Goal: Task Accomplishment & Management: Use online tool/utility

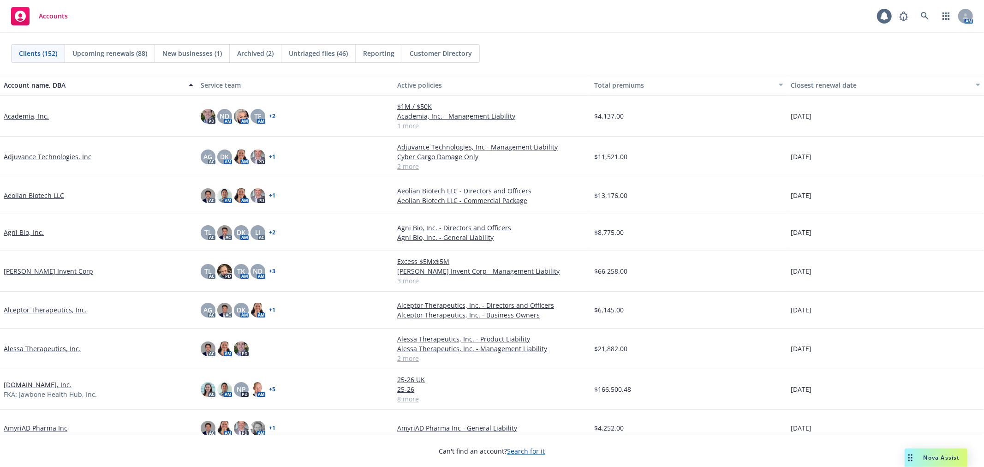
click at [924, 26] on div "Accounts 1 AM" at bounding box center [492, 16] width 984 height 33
click at [925, 20] on link at bounding box center [924, 16] width 18 height 18
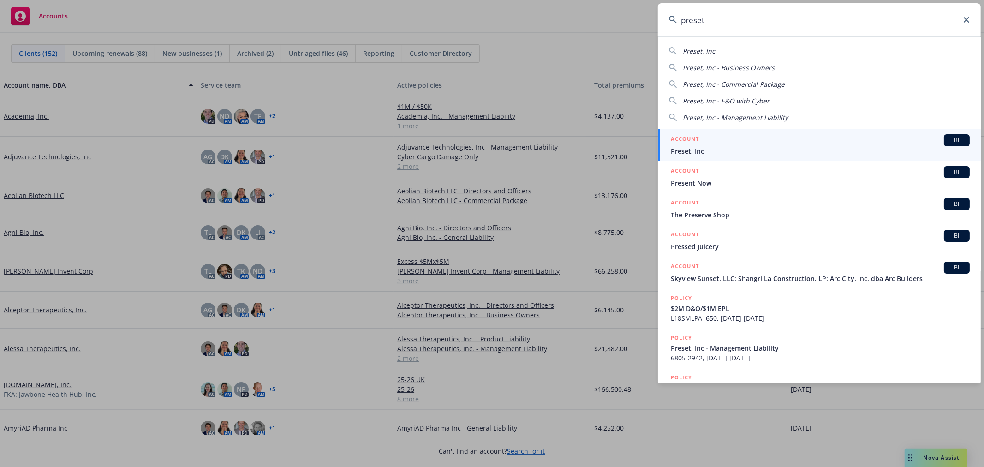
type input "preset"
click at [752, 140] on div "ACCOUNT BI" at bounding box center [820, 140] width 299 height 12
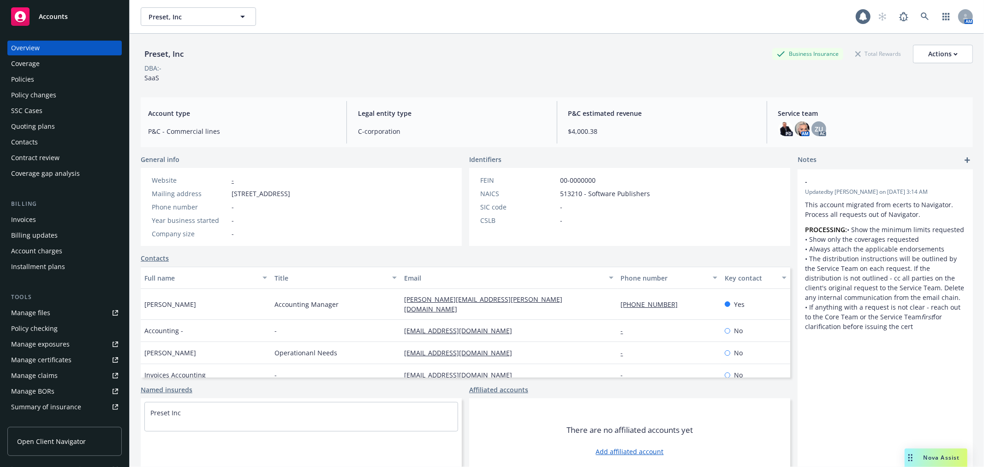
click at [57, 72] on div "Policies" at bounding box center [64, 79] width 107 height 15
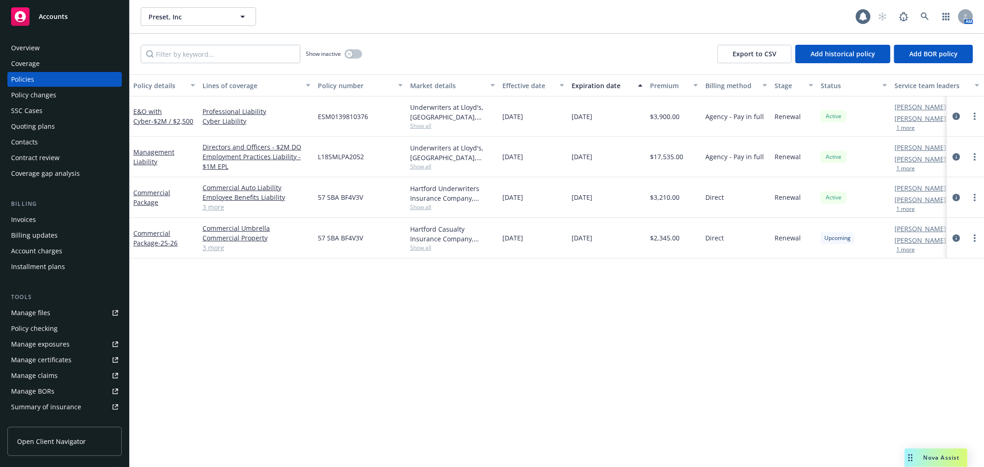
click at [169, 237] on div "Commercial Package - 25-26" at bounding box center [164, 237] width 62 height 19
click at [165, 233] on link "Commercial Package - 25-26" at bounding box center [155, 238] width 44 height 18
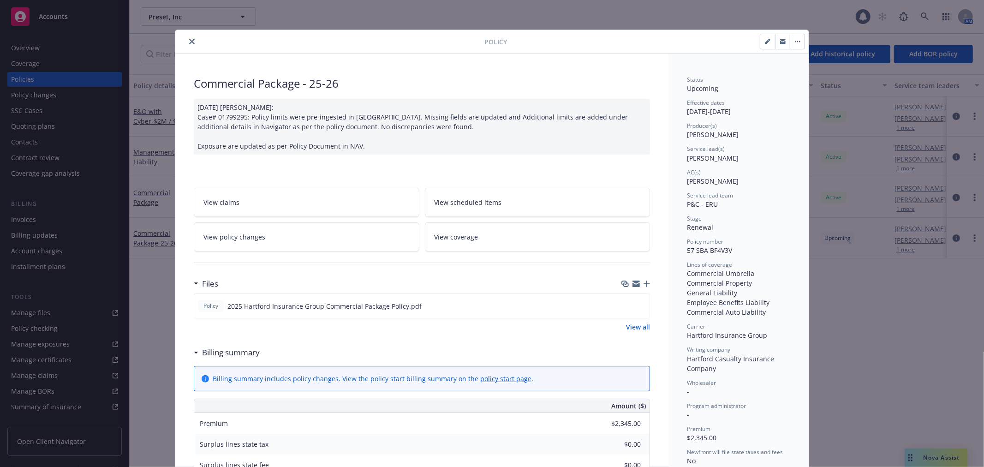
click at [186, 42] on button "close" at bounding box center [191, 41] width 11 height 11
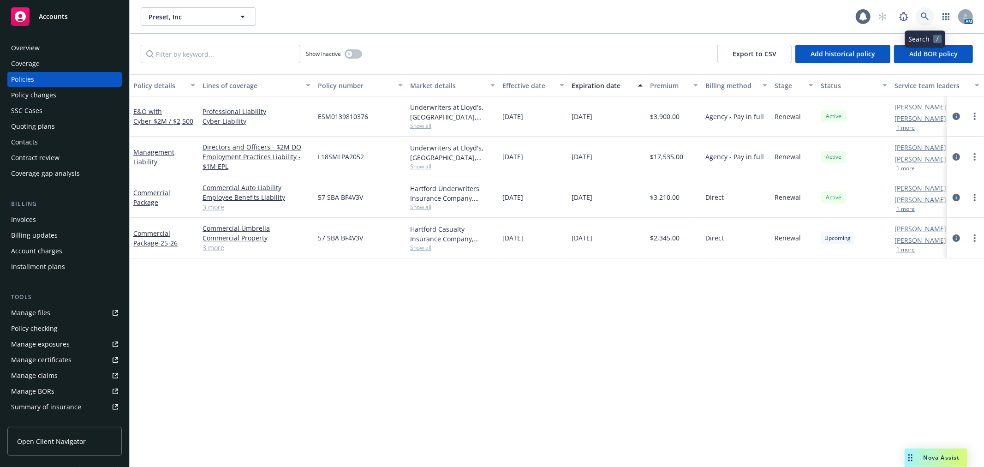
click at [922, 20] on icon at bounding box center [925, 16] width 8 height 8
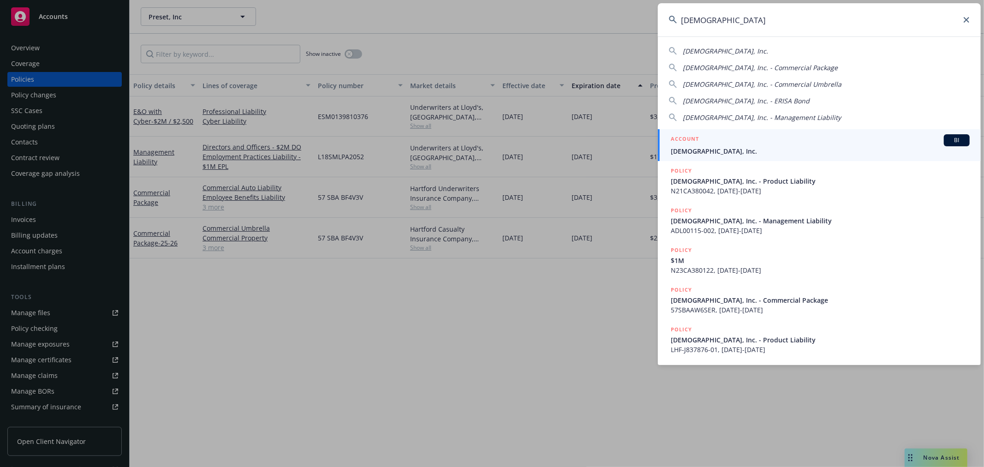
type input "levitasbio"
click at [723, 140] on div "ACCOUNT BI" at bounding box center [820, 140] width 299 height 12
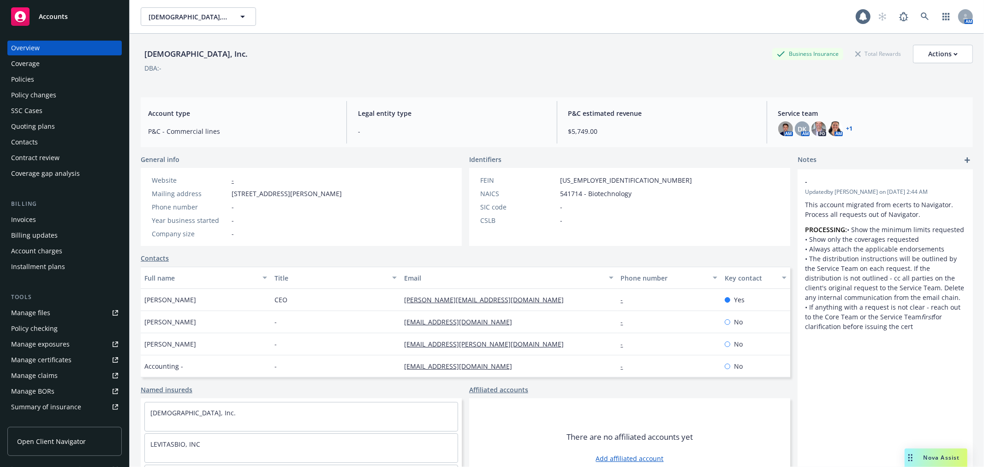
click at [30, 214] on div "Invoices" at bounding box center [23, 219] width 25 height 15
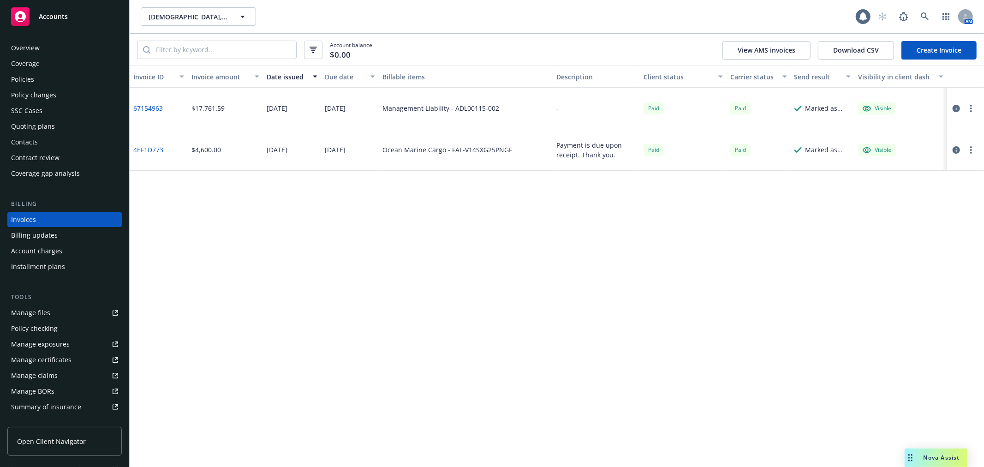
click at [66, 85] on div "Policies" at bounding box center [64, 79] width 107 height 15
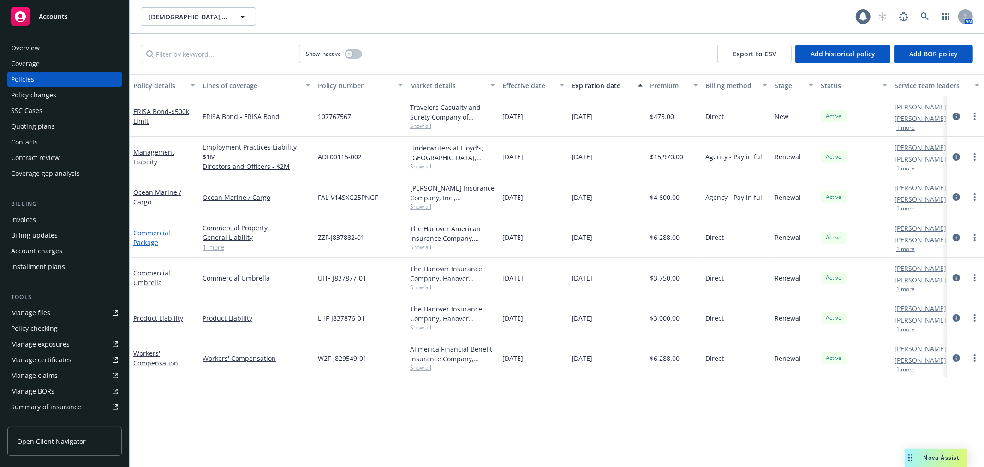
click at [150, 229] on link "Commercial Package" at bounding box center [151, 237] width 37 height 18
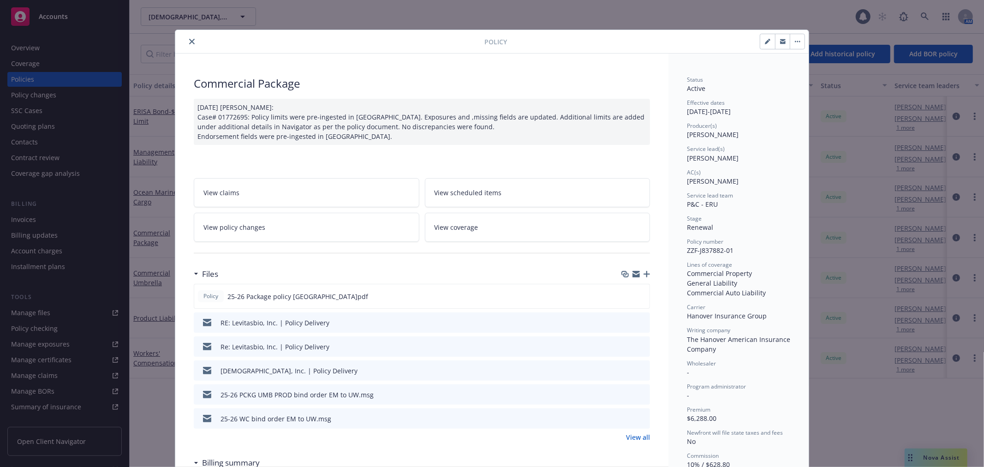
click at [702, 250] on span "ZZF-J837882-01" at bounding box center [710, 250] width 47 height 9
copy span "ZZF-J837882-01"
click at [189, 40] on icon "close" at bounding box center [192, 42] width 6 height 6
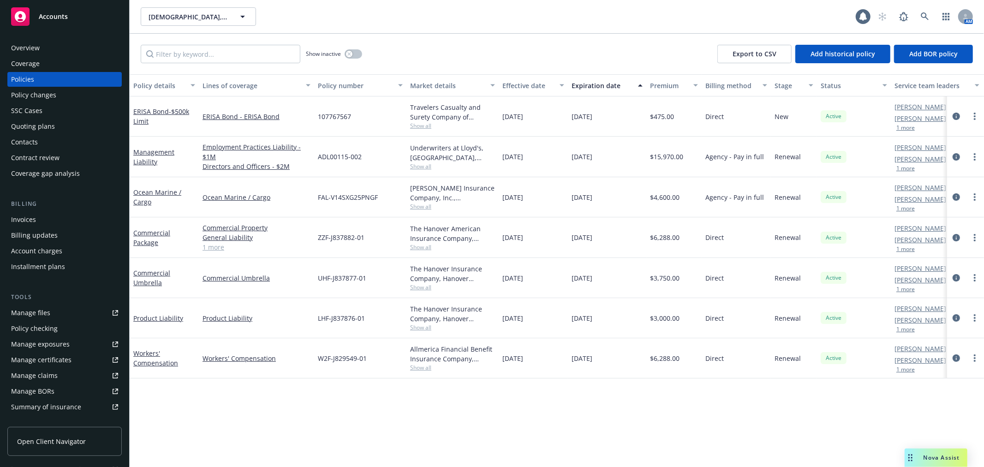
click at [422, 367] on span "Show all" at bounding box center [452, 367] width 85 height 8
click at [402, 386] on div "Policy details Lines of coverage Policy number Market details Effective date Ex…" at bounding box center [557, 270] width 854 height 392
click at [352, 315] on span "LHF-J837876-01" at bounding box center [341, 318] width 47 height 10
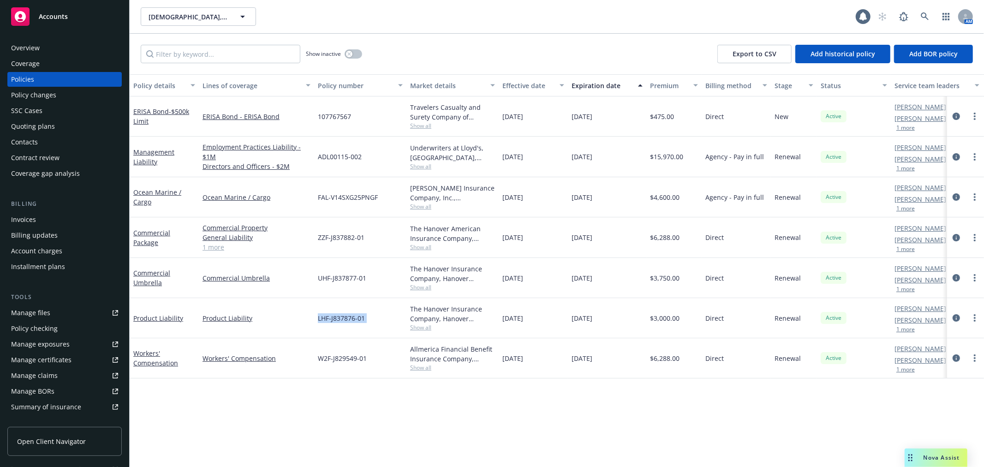
click at [352, 315] on span "LHF-J837876-01" at bounding box center [341, 318] width 47 height 10
drag, startPoint x: 374, startPoint y: 314, endPoint x: 310, endPoint y: 315, distance: 63.7
click at [310, 315] on div "Product Liability Product Liability LHF-J837876-01 The Hanover Insurance Compan…" at bounding box center [575, 318] width 890 height 40
copy div "LHF-J837876-01"
click at [70, 44] on div "Overview" at bounding box center [64, 48] width 107 height 15
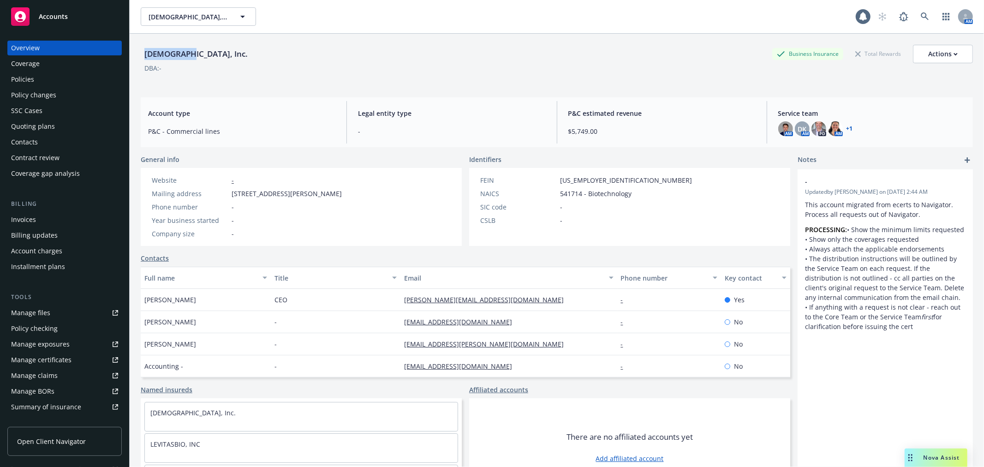
drag, startPoint x: 181, startPoint y: 52, endPoint x: 145, endPoint y: 56, distance: 36.2
click at [145, 56] on div "Levitasbio, Inc." at bounding box center [196, 54] width 111 height 12
copy div "Levitasbio"
click at [76, 74] on div "Policies" at bounding box center [64, 79] width 107 height 15
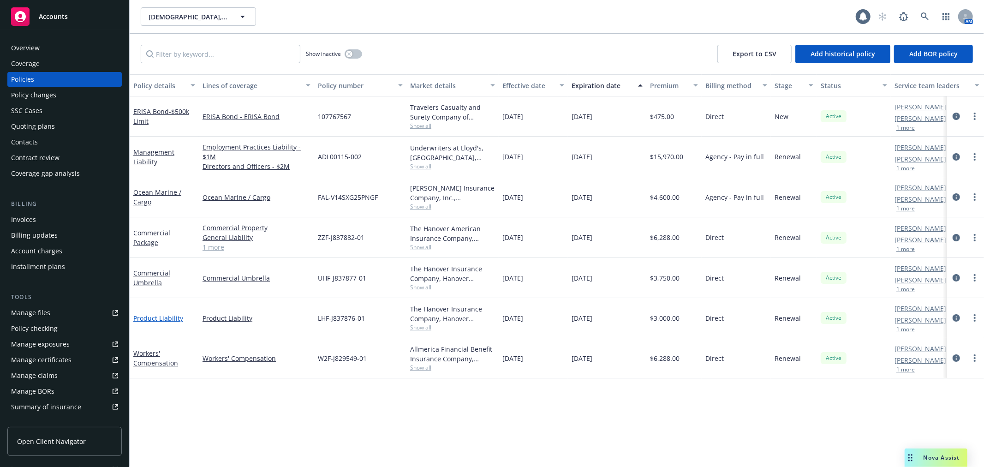
click at [155, 316] on link "Product Liability" at bounding box center [158, 318] width 50 height 9
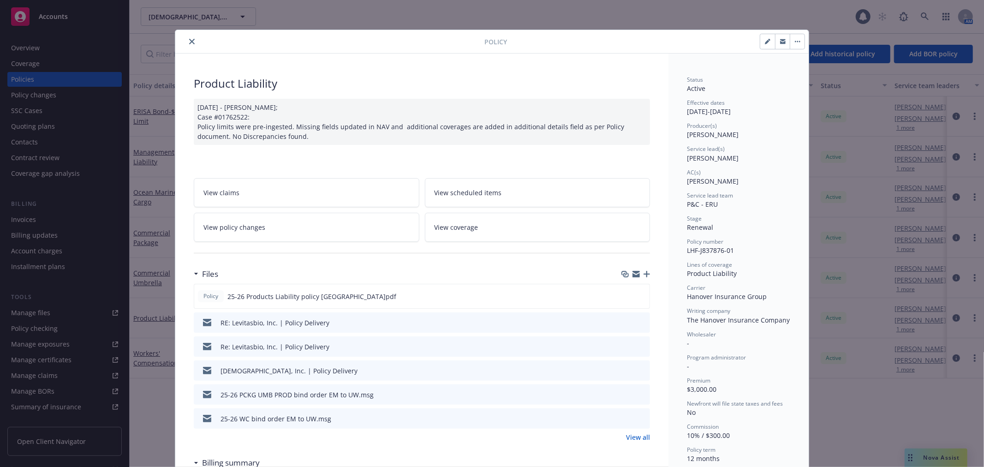
click at [639, 370] on icon "preview file" at bounding box center [641, 370] width 8 height 6
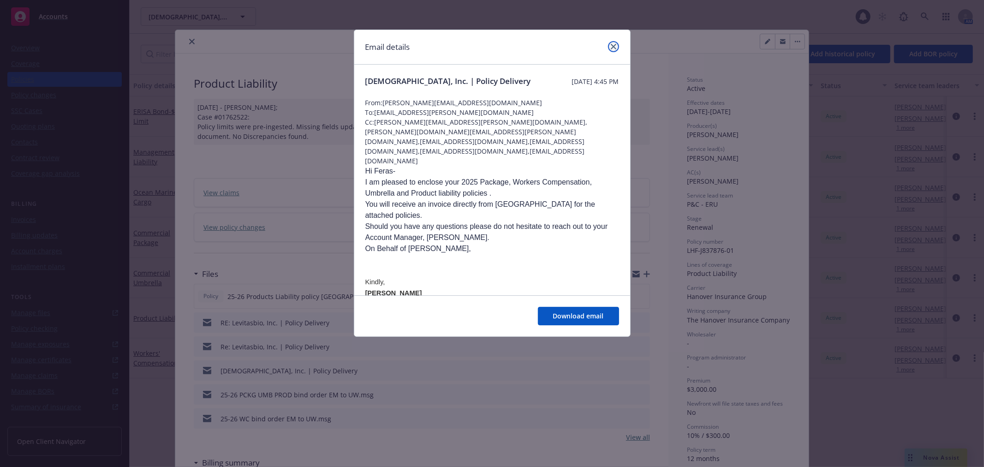
click at [613, 51] on link "close" at bounding box center [613, 46] width 11 height 11
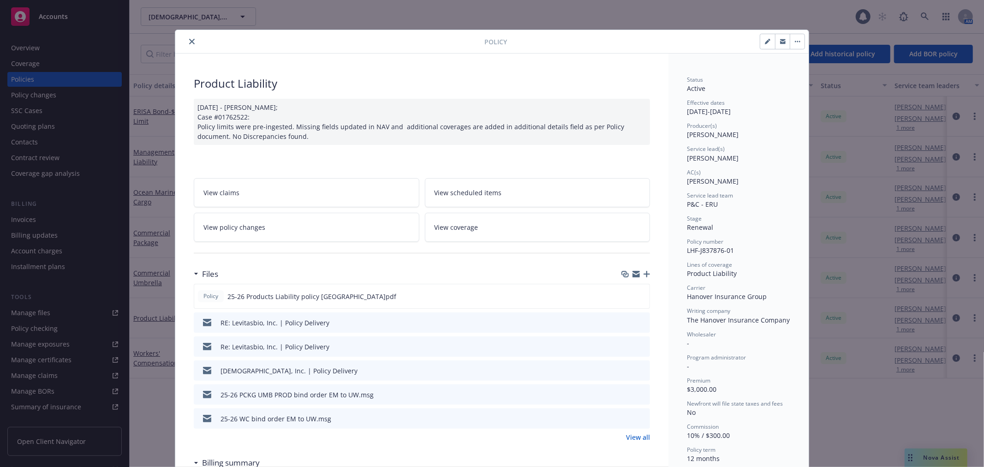
click at [186, 45] on button "close" at bounding box center [191, 41] width 11 height 11
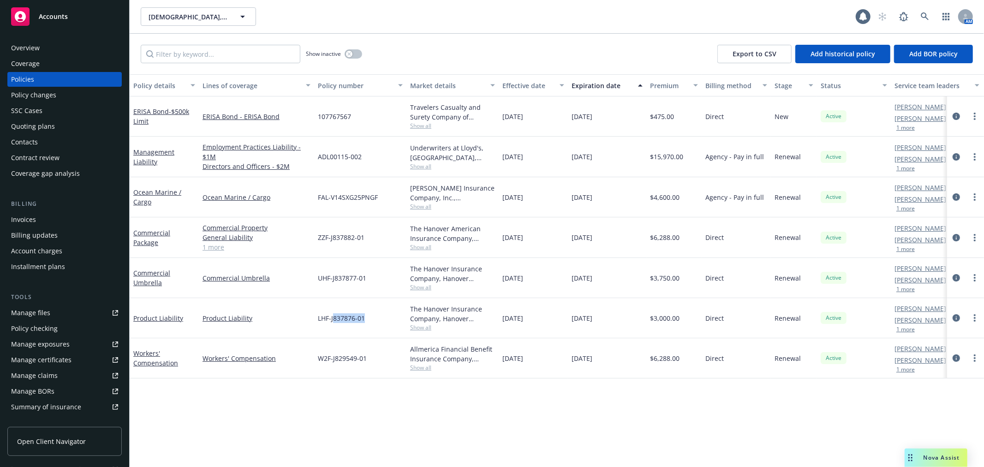
drag, startPoint x: 370, startPoint y: 319, endPoint x: 338, endPoint y: 315, distance: 32.6
click at [335, 315] on div "LHF-J837876-01" at bounding box center [360, 318] width 92 height 40
click at [352, 319] on span "LHF-J837876-01" at bounding box center [341, 318] width 47 height 10
drag, startPoint x: 353, startPoint y: 319, endPoint x: 330, endPoint y: 320, distance: 23.5
click at [330, 320] on span "LHF-J837876-01" at bounding box center [341, 318] width 47 height 10
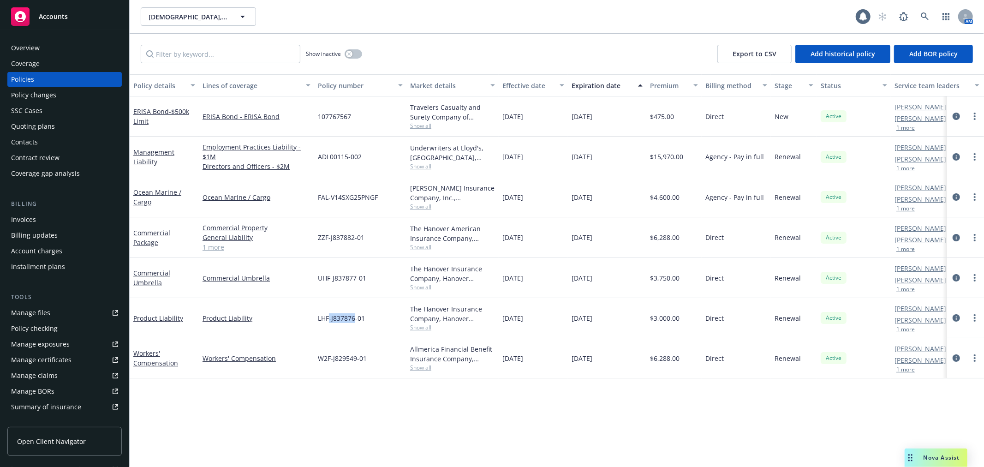
copy span "-J837876"
click at [351, 315] on span "LHF-J837876-01" at bounding box center [341, 318] width 47 height 10
drag, startPoint x: 331, startPoint y: 318, endPoint x: 355, endPoint y: 320, distance: 24.0
click at [355, 320] on span "LHF-J837876-01" at bounding box center [341, 318] width 47 height 10
copy span "J837876"
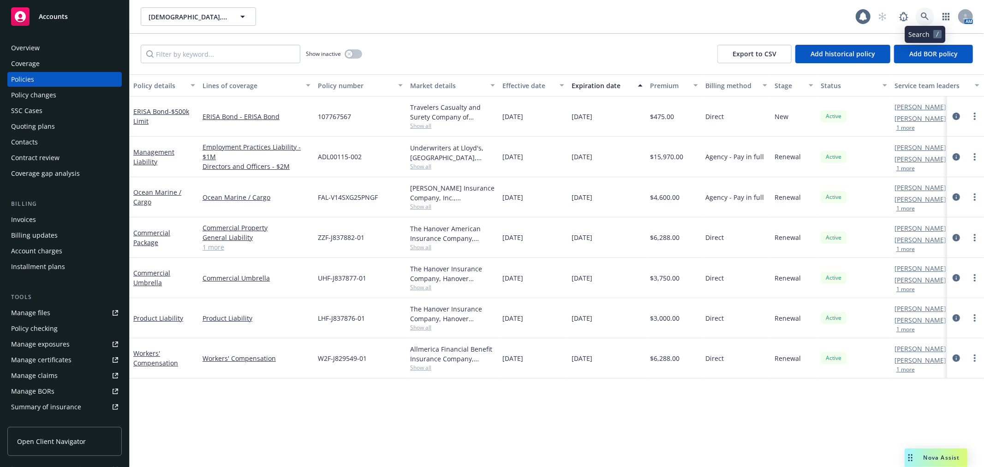
click at [915, 15] on link at bounding box center [924, 16] width 18 height 18
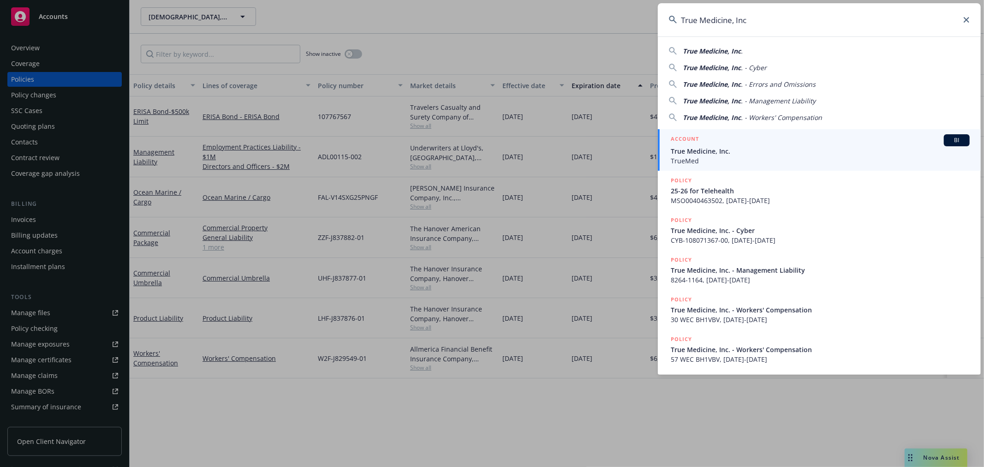
type input "True Medicine, Inc"
click at [744, 139] on div "ACCOUNT BI" at bounding box center [820, 140] width 299 height 12
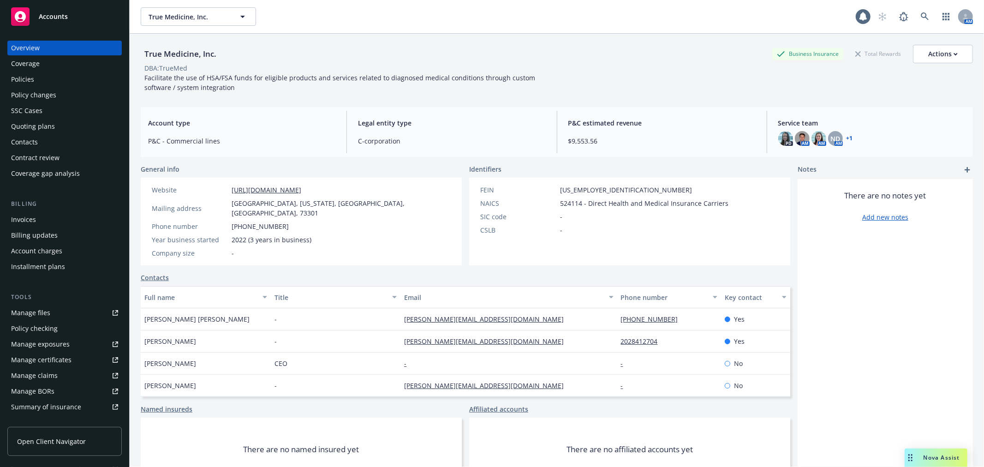
click at [42, 126] on div "Quoting plans" at bounding box center [33, 126] width 44 height 15
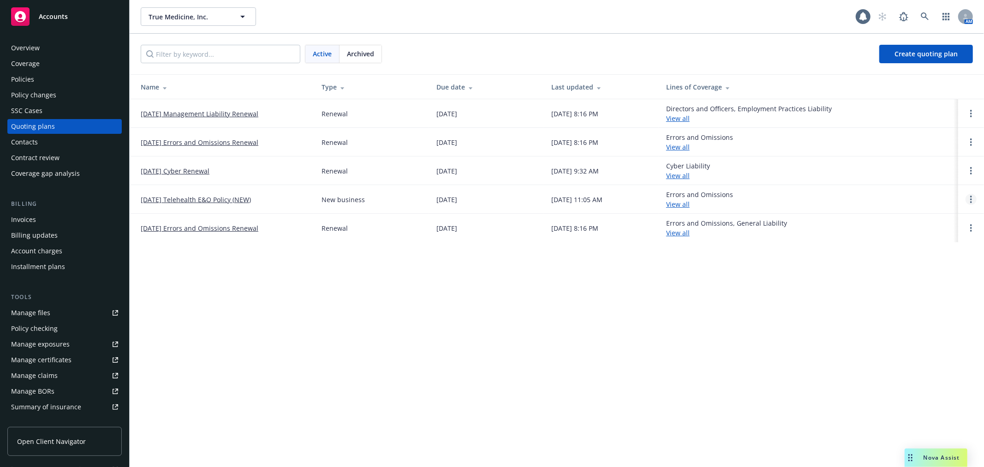
click at [973, 198] on link "Open options" at bounding box center [970, 199] width 11 height 11
click at [916, 195] on span "Archive" at bounding box center [905, 192] width 45 height 9
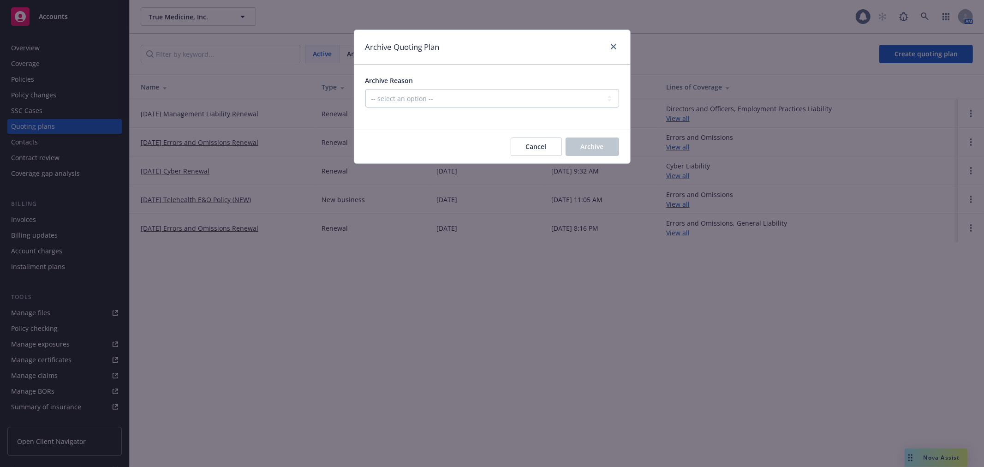
click at [508, 80] on div "Archive Reason" at bounding box center [492, 81] width 254 height 10
click at [502, 98] on select "-- select an option -- Created by error Duplicate New business opportunity lost…" at bounding box center [492, 98] width 254 height 18
click at [365, 89] on select "-- select an option -- Created by error Duplicate New business opportunity lost…" at bounding box center [492, 98] width 254 height 18
click at [612, 144] on button "Archive" at bounding box center [592, 146] width 54 height 18
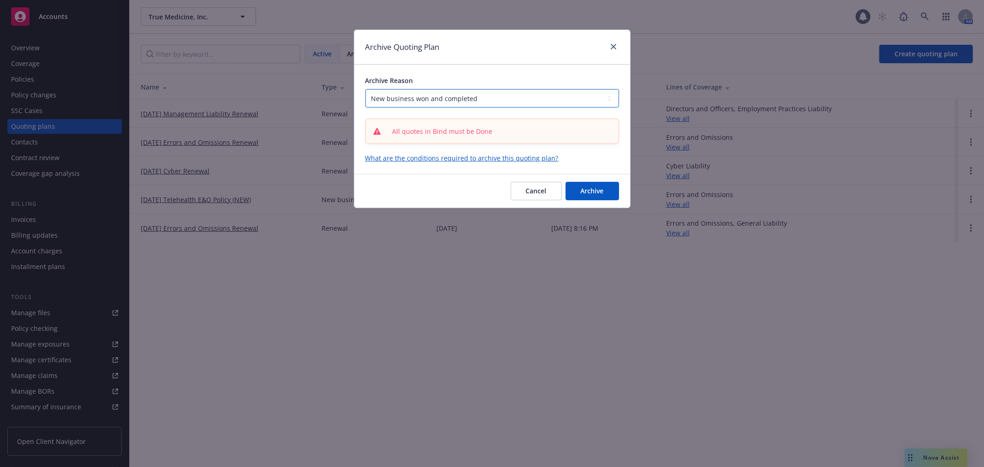
click at [550, 97] on select "-- select an option -- Created by error Duplicate New business opportunity lost…" at bounding box center [492, 98] width 254 height 18
select select "ARCHIVED_DUPLICATE"
click at [365, 89] on select "-- select an option -- Created by error Duplicate New business opportunity lost…" at bounding box center [492, 98] width 254 height 18
click at [589, 196] on button "Archive" at bounding box center [592, 191] width 54 height 18
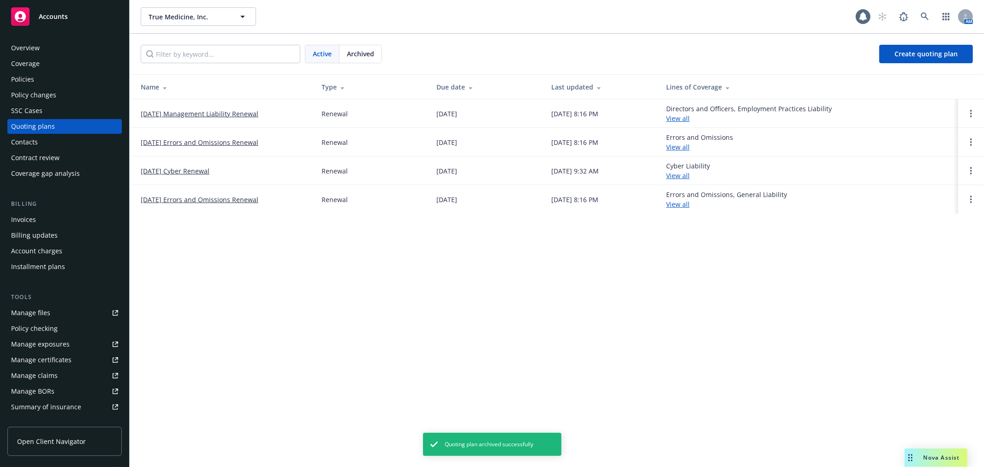
click at [193, 172] on link "12/08/25 Cyber Renewal" at bounding box center [175, 171] width 69 height 10
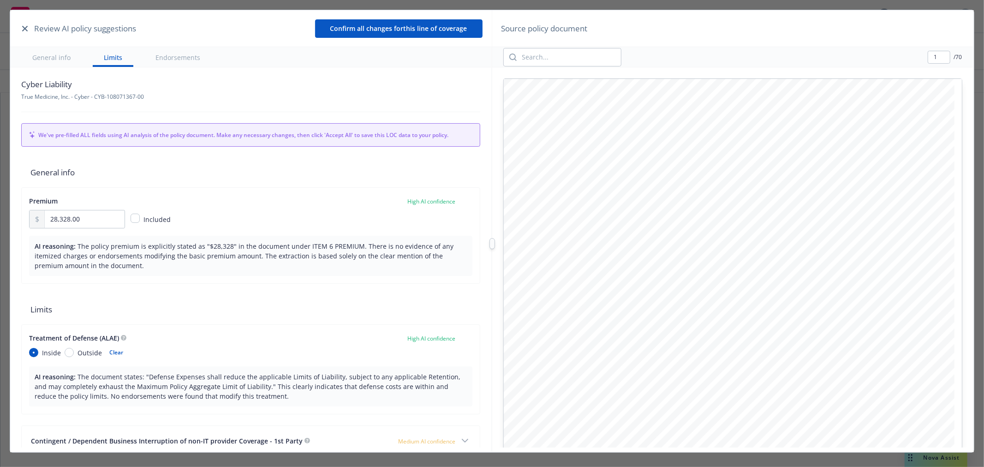
click at [404, 23] on button "Confirm all changes for this line of coverage" at bounding box center [398, 28] width 167 height 18
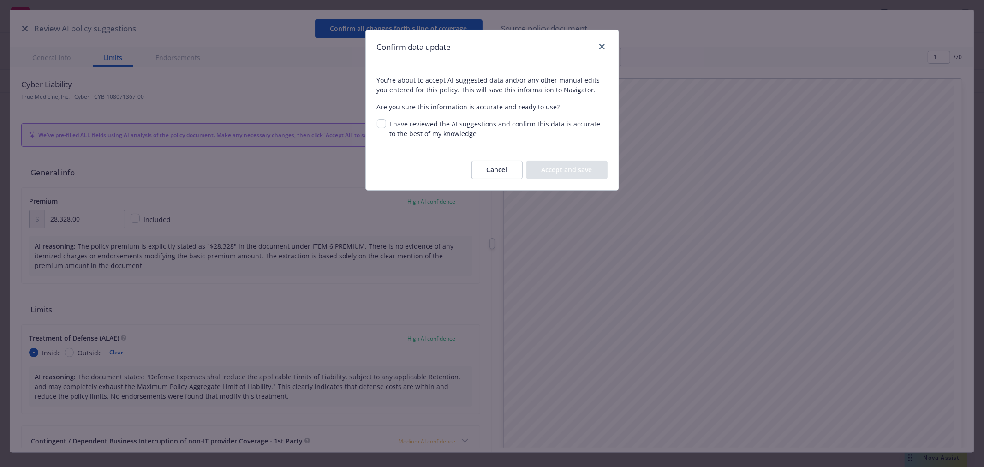
click at [395, 124] on span "I have reviewed the AI suggestions and confirm this data is accurate to the bes…" at bounding box center [495, 128] width 211 height 18
click at [386, 124] on input "I have reviewed the AI suggestions and confirm this data is accurate to the bes…" at bounding box center [381, 123] width 9 height 9
checkbox input "true"
click at [563, 151] on div "Cancel Accept and save" at bounding box center [492, 169] width 253 height 41
click at [563, 164] on button "Accept and save" at bounding box center [566, 170] width 81 height 18
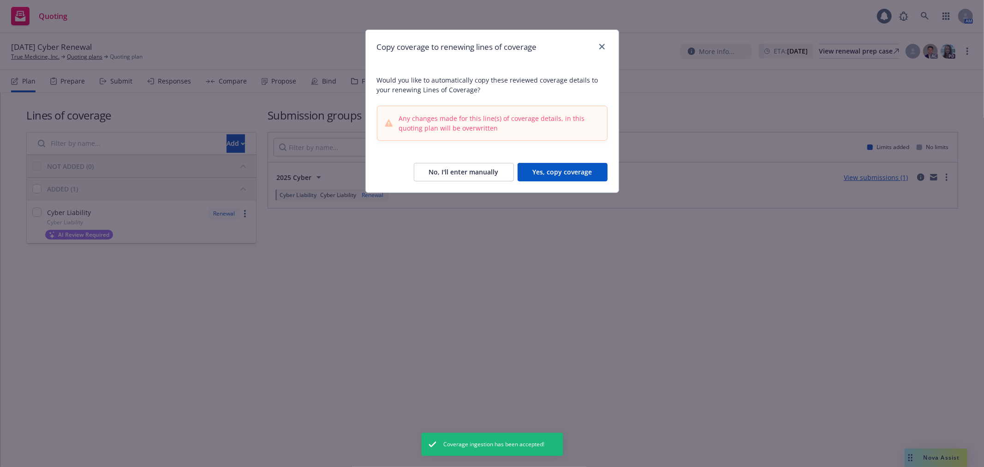
click at [493, 176] on button "No, I'll enter manually" at bounding box center [464, 172] width 100 height 18
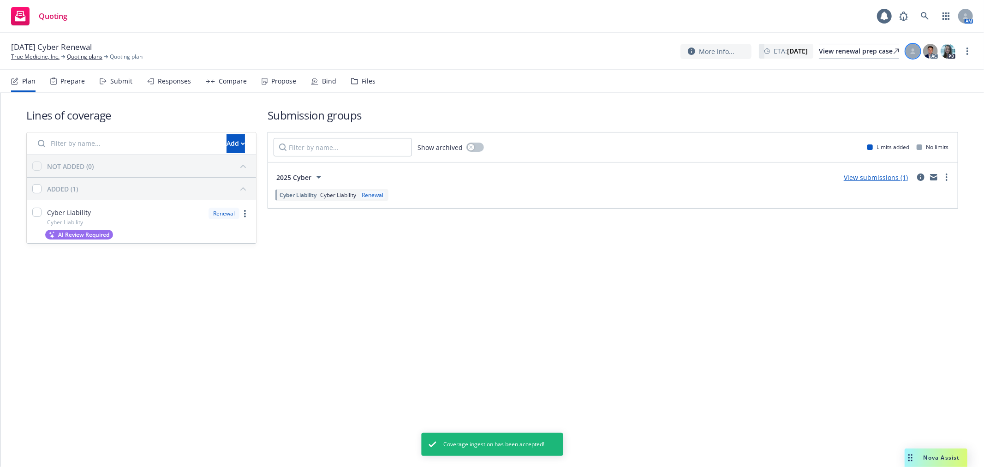
click at [915, 49] on icon at bounding box center [913, 51] width 6 height 6
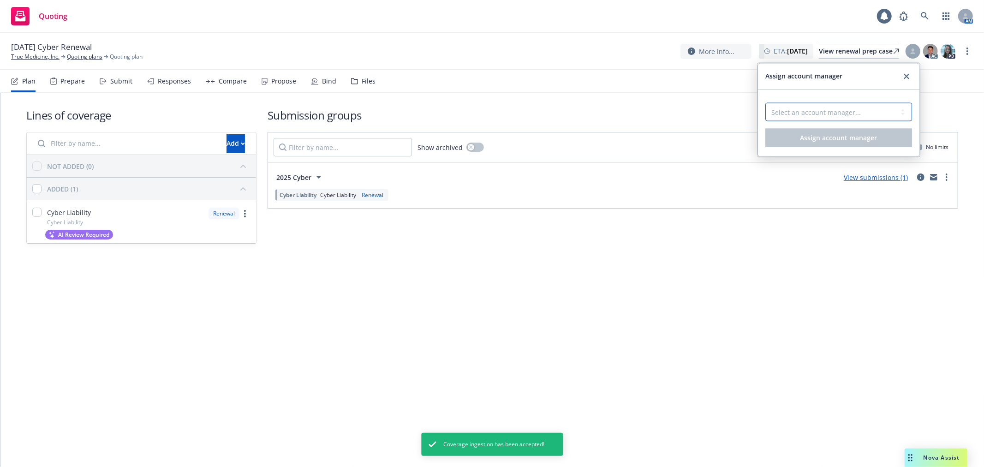
click at [862, 107] on select "Select an account manager... Nicole Dilorenzo Termed - Chase Smith" at bounding box center [838, 112] width 147 height 18
select select "a718963f-95fd-460c-8cdd-174cf70a90df"
click at [765, 103] on select "Select an account manager... Nicole Dilorenzo Termed - Chase Smith" at bounding box center [838, 112] width 147 height 18
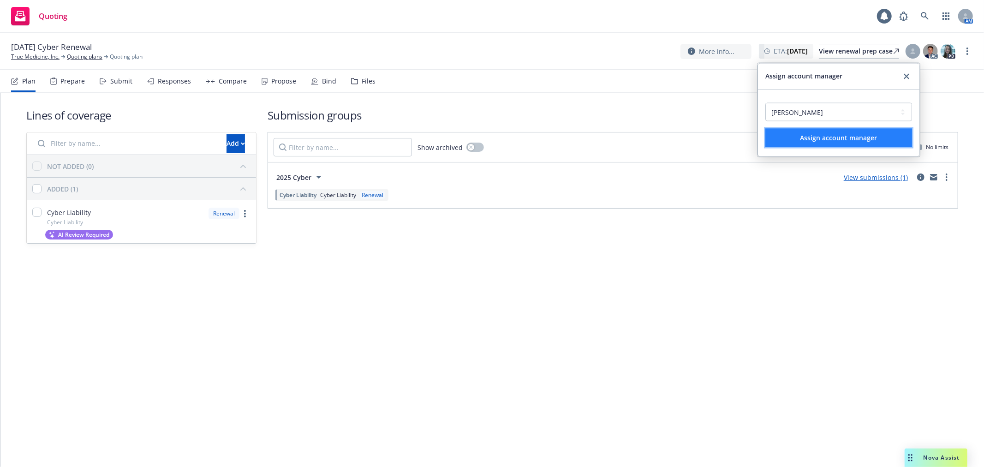
click at [841, 133] on span "Assign account manager" at bounding box center [838, 137] width 77 height 9
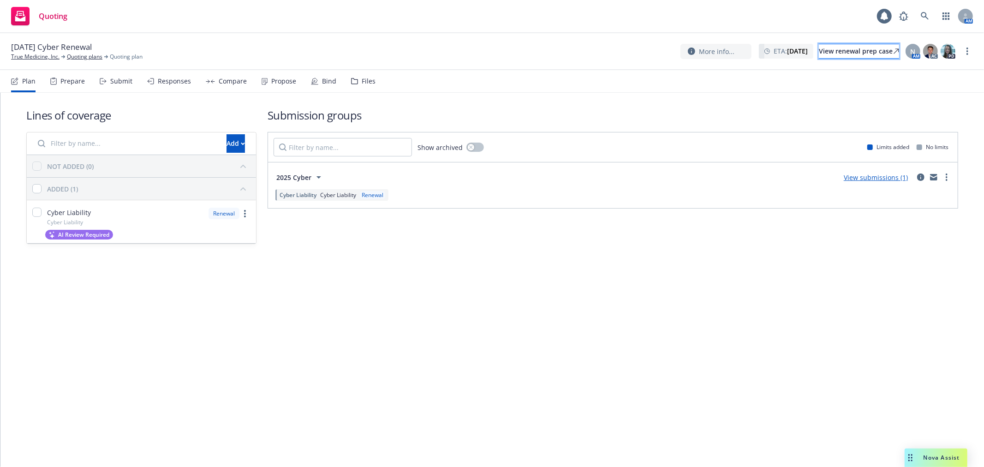
click at [838, 50] on div "View renewal prep case" at bounding box center [859, 51] width 80 height 14
click at [967, 51] on circle "more" at bounding box center [967, 51] width 2 height 2
click at [936, 65] on link "Copy logging email" at bounding box center [921, 70] width 103 height 18
click at [351, 81] on icon at bounding box center [354, 81] width 7 height 6
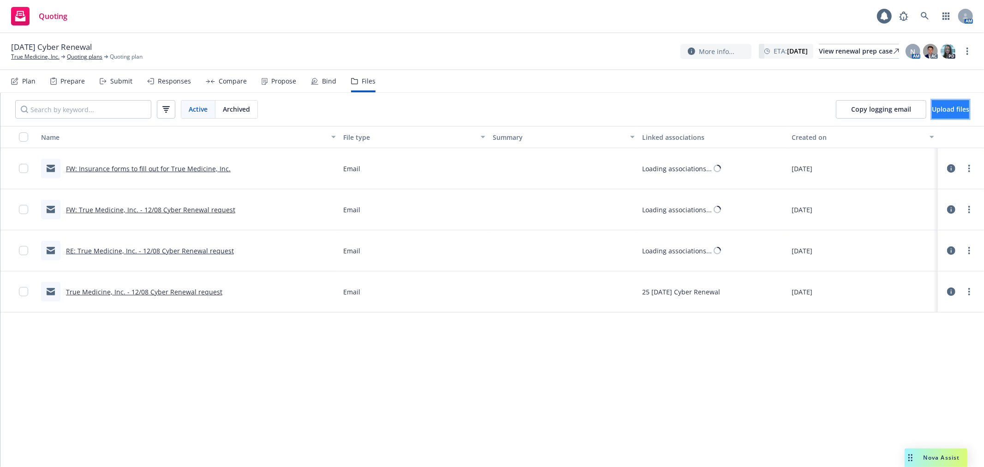
click at [934, 109] on span "Upload files" at bounding box center [950, 109] width 37 height 9
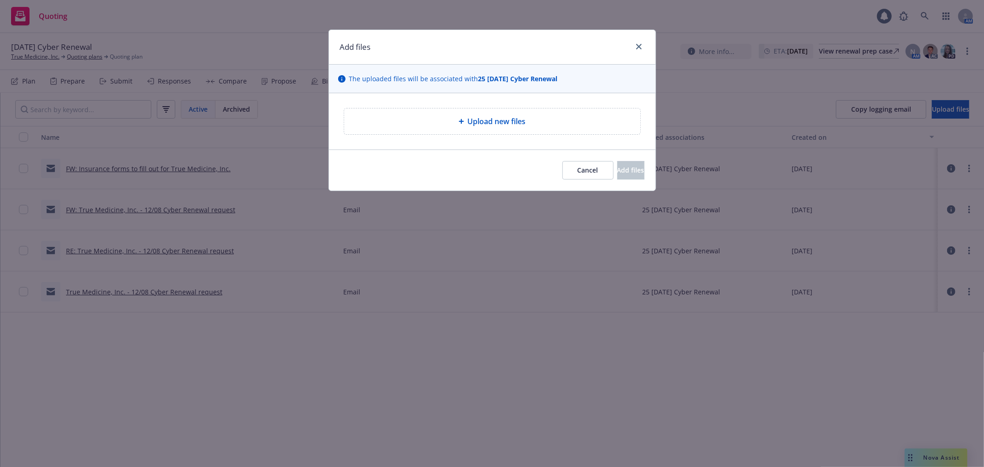
type textarea "x"
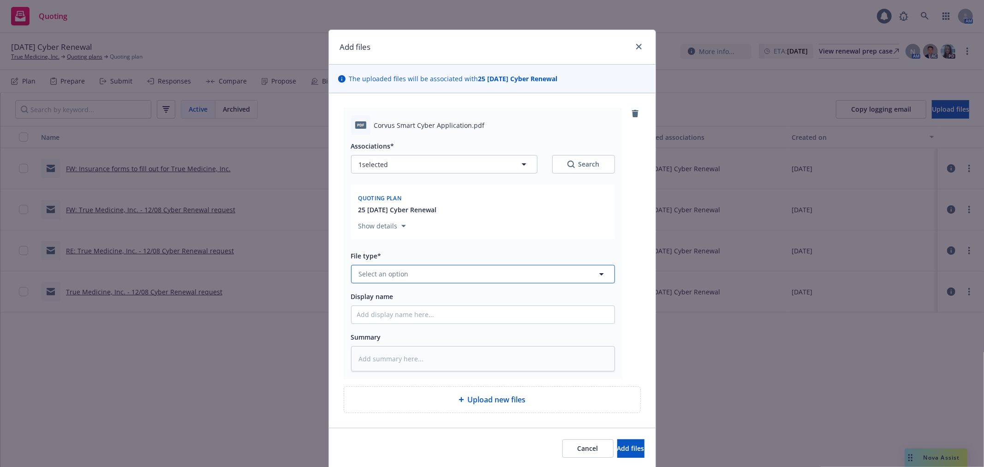
click at [398, 278] on span "Select an option" at bounding box center [384, 274] width 50 height 10
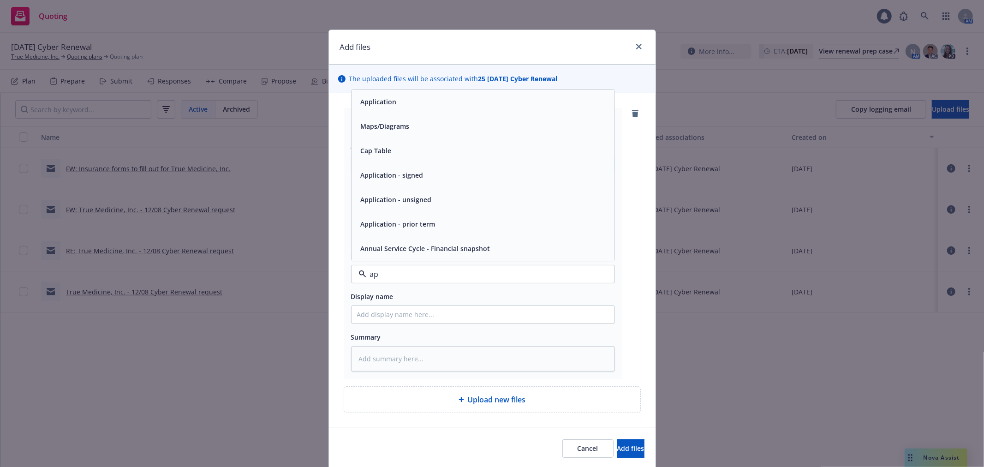
type input "app"
click at [415, 195] on span "Application - signed" at bounding box center [392, 200] width 63 height 10
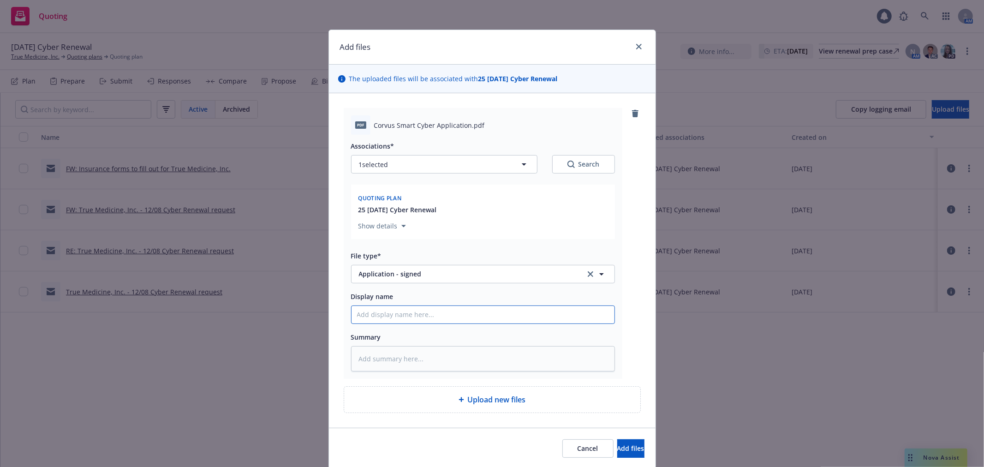
click at [406, 307] on input "Display name" at bounding box center [482, 315] width 263 height 18
type textarea "x"
type input "2"
type textarea "x"
type input "25"
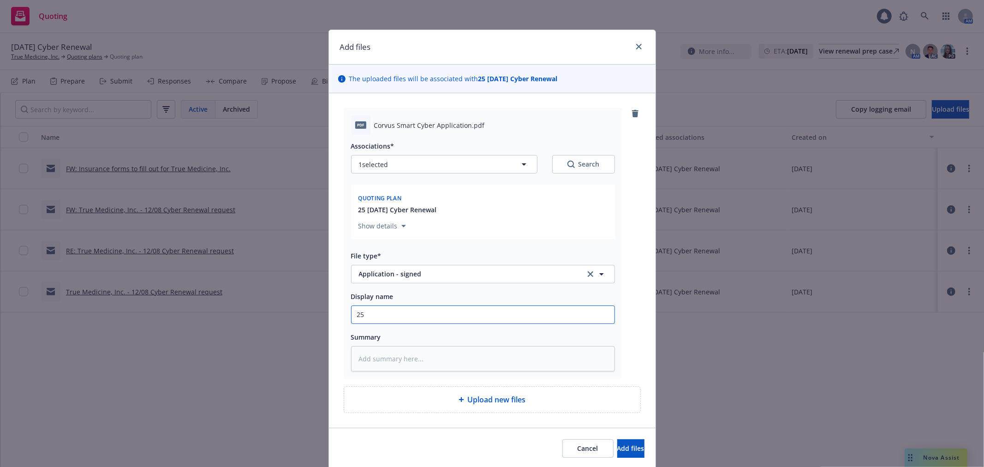
type textarea "x"
type input "25-"
type textarea "x"
type input "25-2"
type textarea "x"
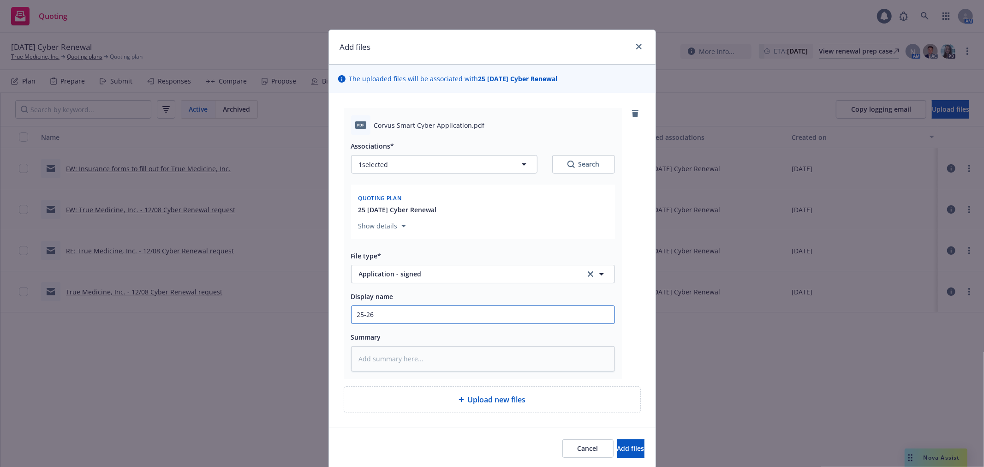
type input "25-26"
type textarea "x"
type input "25-26 C"
type textarea "x"
type input "25-26 Co"
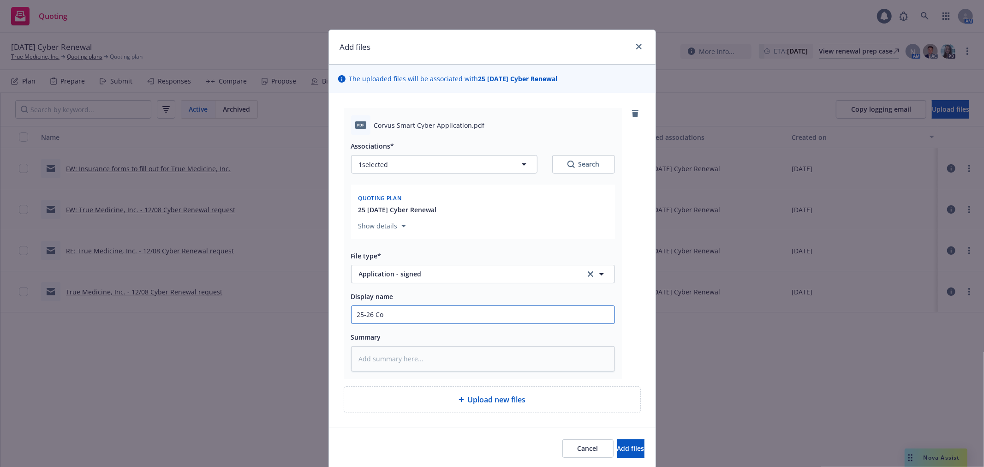
type textarea "x"
type input "25-26 Cor"
type textarea "x"
type input "25-26 Corb"
type textarea "x"
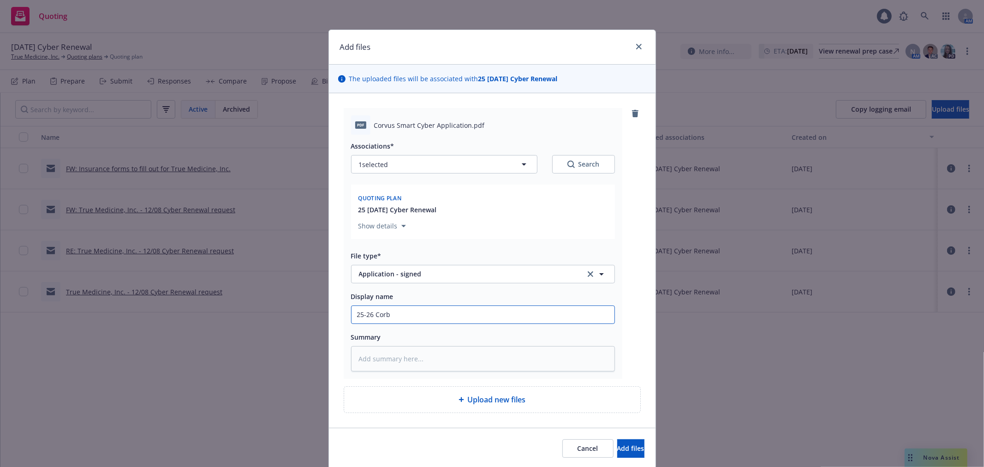
type input "25-26 Corbu"
type textarea "x"
type input "25-26 Corbus"
type textarea "x"
type input "25-26 Corbu"
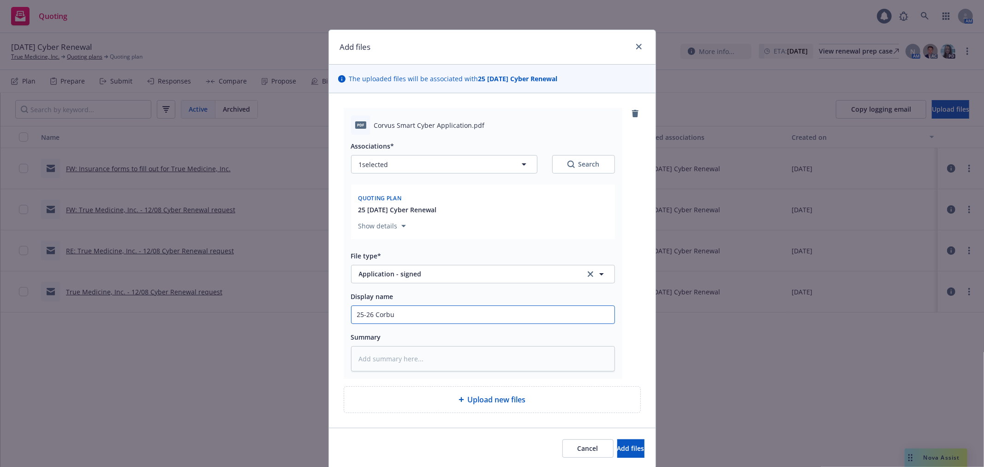
type textarea "x"
type input "25-26 Corb"
type textarea "x"
type input "25-26 Cor"
type textarea "x"
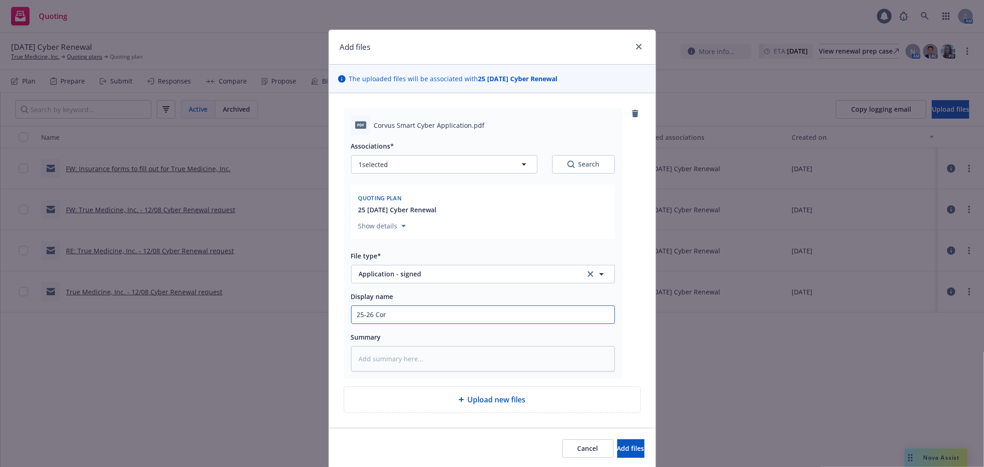
type input "25-26 Corv"
type textarea "x"
type input "25-26 Corvu"
type textarea "x"
type input "25-26 Corvud"
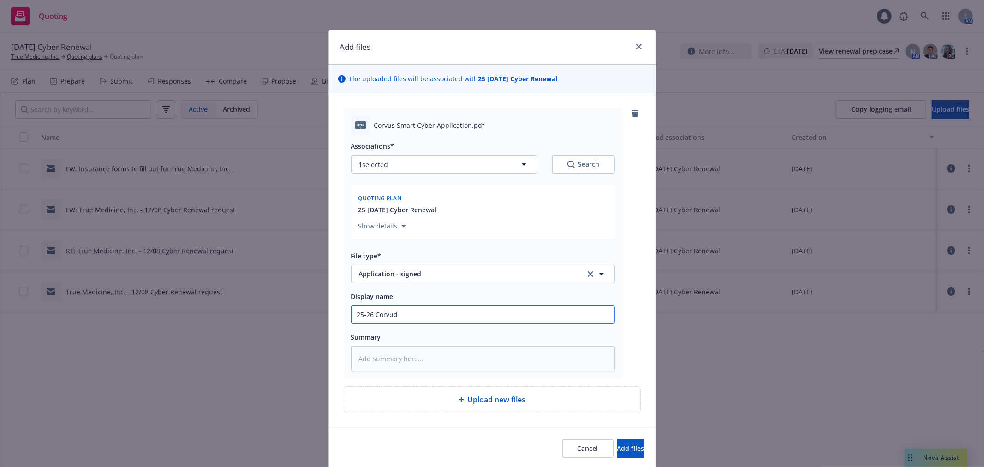
type textarea "x"
type input "25-26 Corvud"
type textarea "x"
type input "25-26 Corvud"
type textarea "x"
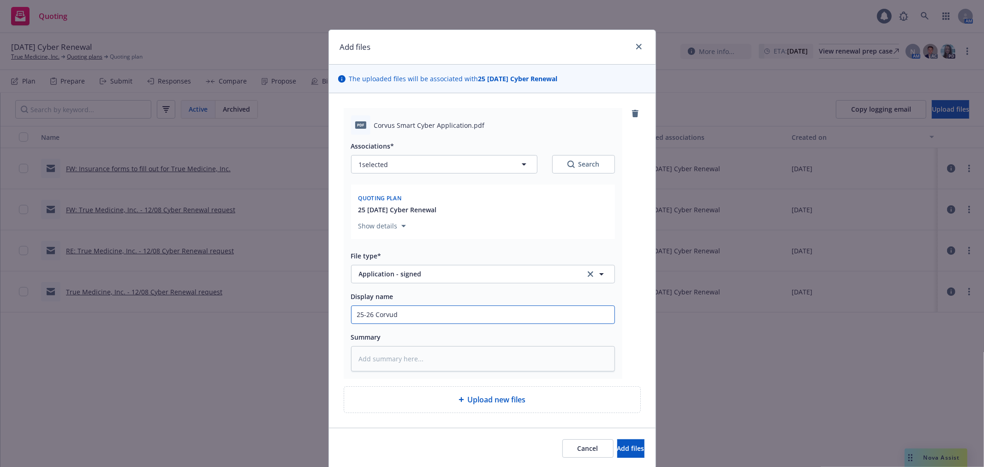
type input "25-26 Corvu"
type textarea "x"
type input "25-26 Corvud"
type textarea "x"
type input "25-26 Corvu"
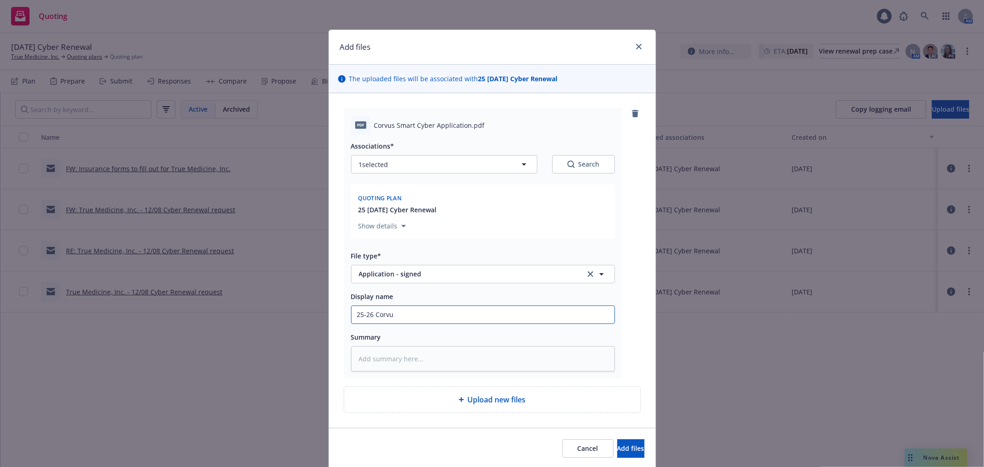
type textarea "x"
type input "25-26 Corvus"
type textarea "x"
type input "25-26 Corvus"
type textarea "x"
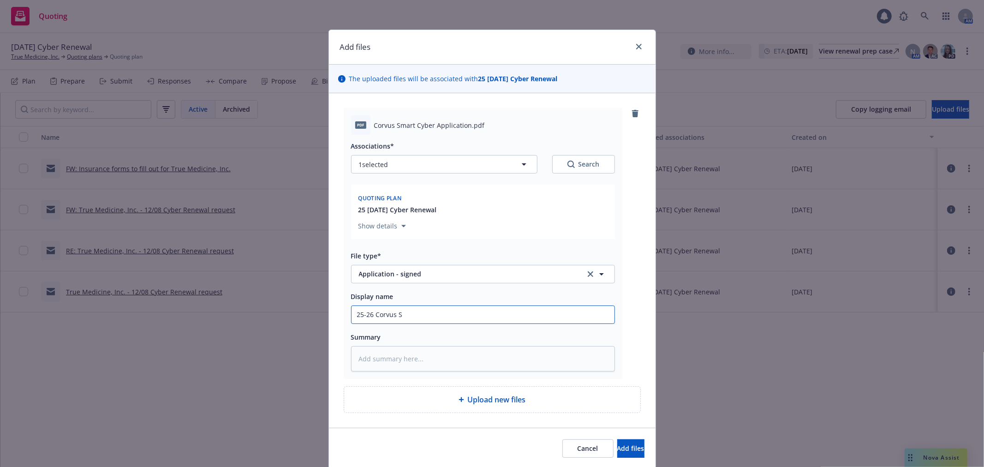
type input "25-26 Corvus Sm"
type textarea "x"
type input "25-26 Corvus Smaa"
type textarea "x"
type input "25-26 Corvus Smaar"
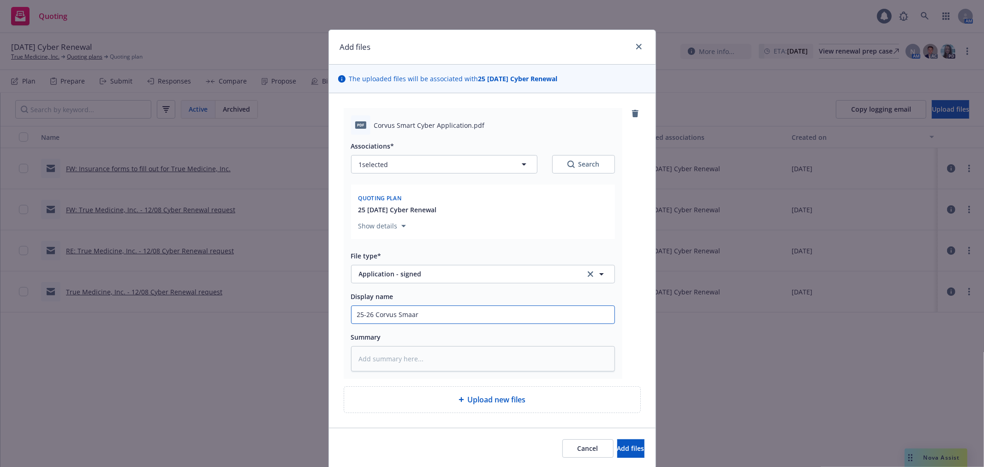
type textarea "x"
type input "25-26 Corvus Smaart"
type textarea "x"
type input "25-26 Corvus Smaart"
type textarea "x"
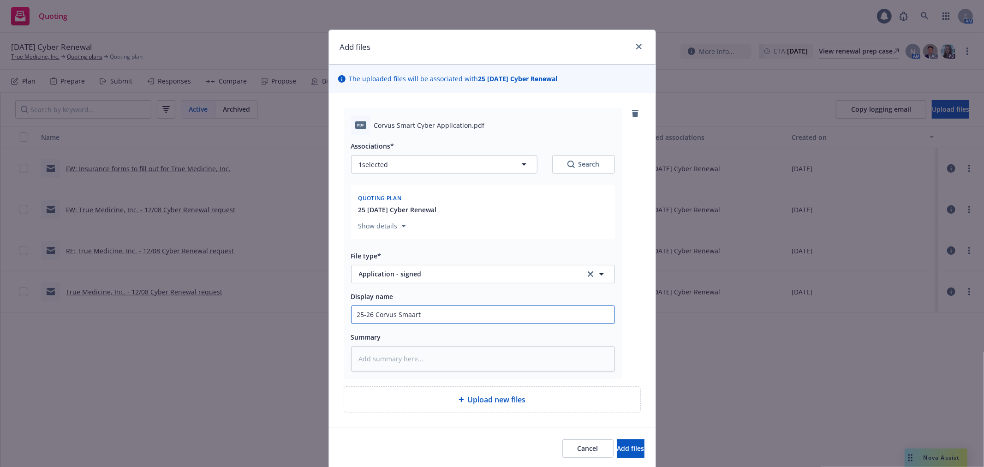
type input "25-26 Corvus Smaar"
type textarea "x"
type input "25-26 Corvus Smaa"
type textarea "x"
type input "25-26 Corvus Sma"
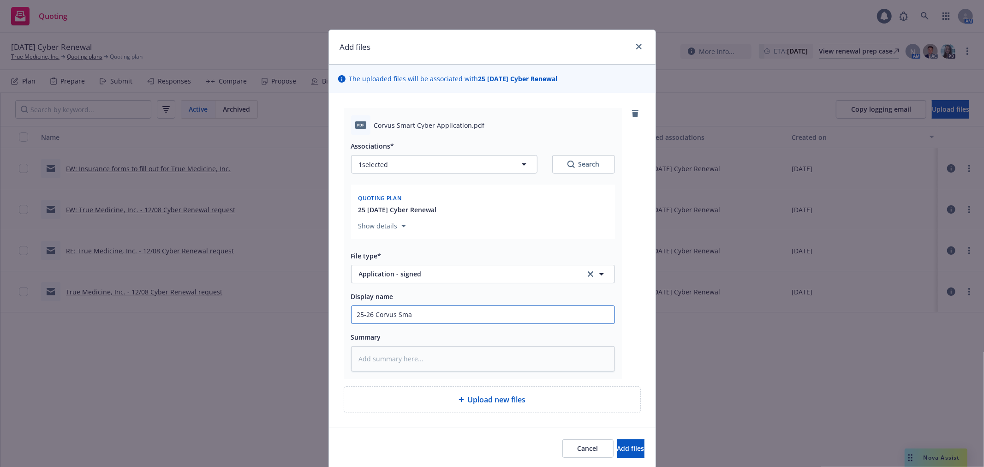
type textarea "x"
type input "25-26 Corvus Sm"
type textarea "x"
type input "25-26 Corvus Sma"
type textarea "x"
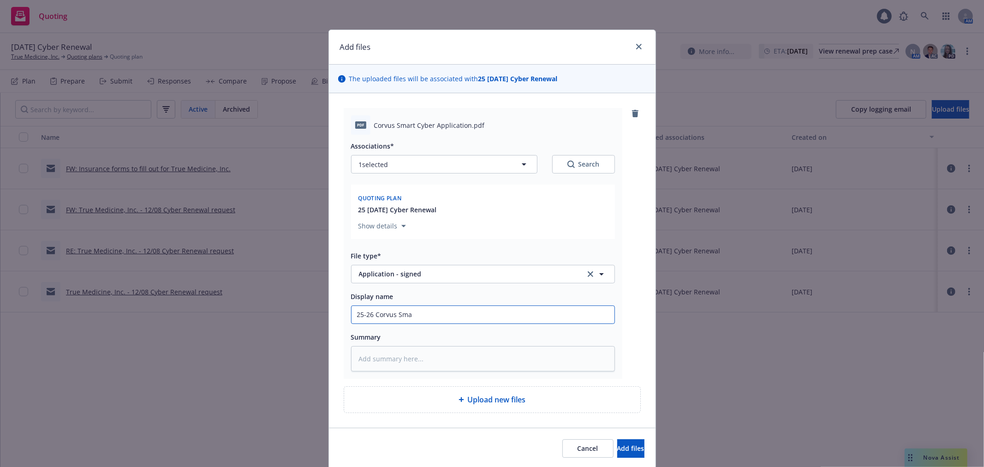
type input "25-26 Corvus Smaa"
type textarea "x"
type input "25-26 Corvus Smaar"
type textarea "x"
type input "25-26 Corvus Smaar"
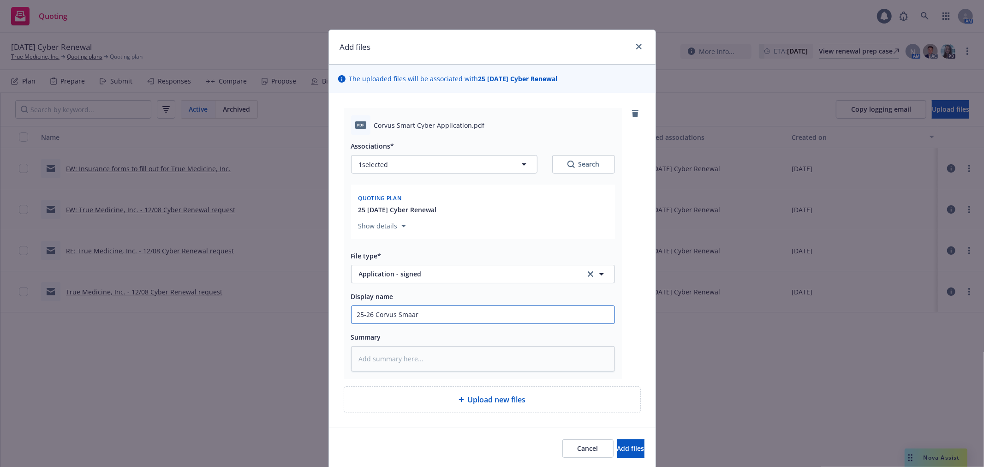
type textarea "x"
type input "25-26 Corvus Smaa"
type textarea "x"
type input "25-26 Corvus Sma"
type textarea "x"
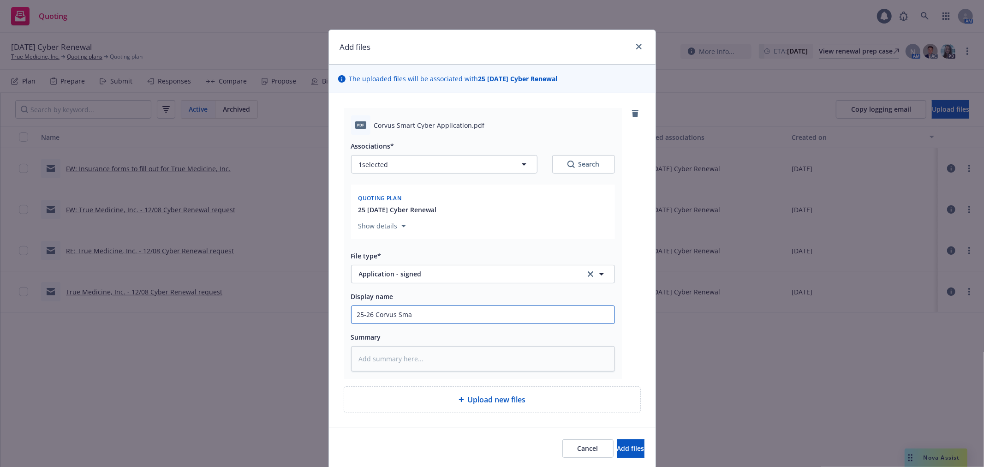
type input "25-26 Corvus Sm"
type textarea "x"
type input "25-26 Corvus Sma"
type textarea "x"
type input "25-26 Corvus Smar"
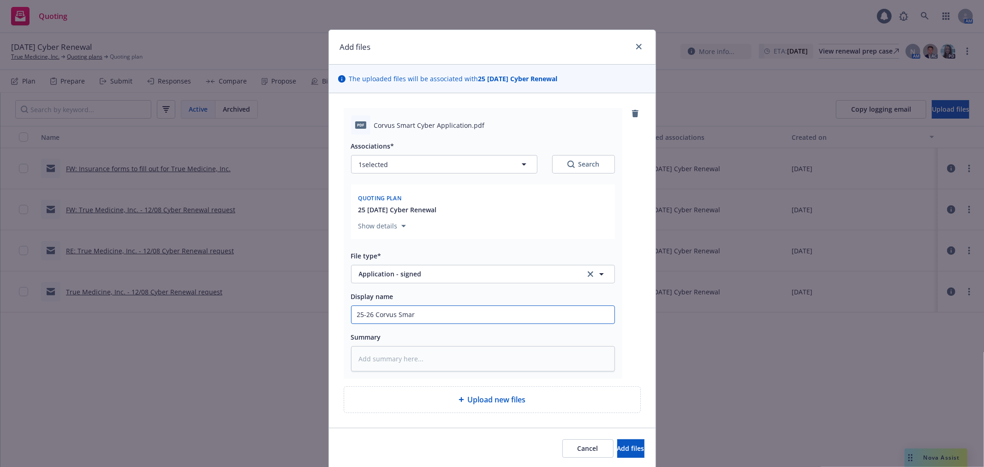
type textarea "x"
type input "25-26 Corvus Smart"
type textarea "x"
type input "25-26 Corvus Smart C"
type textarea "x"
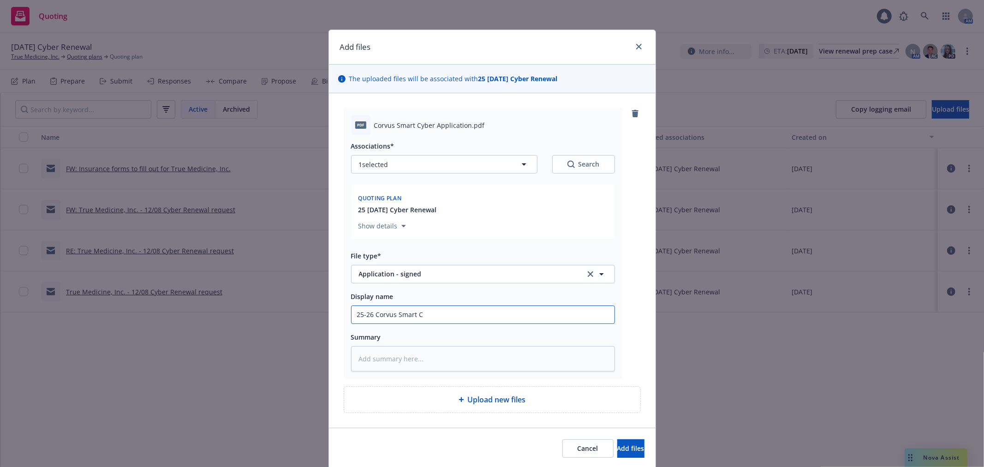
type input "25-26 Corvus Smart Cy"
type textarea "x"
type input "25-26 Corvus Smart Cyv"
type textarea "x"
type input "25-26 Corvus Smart Cyver"
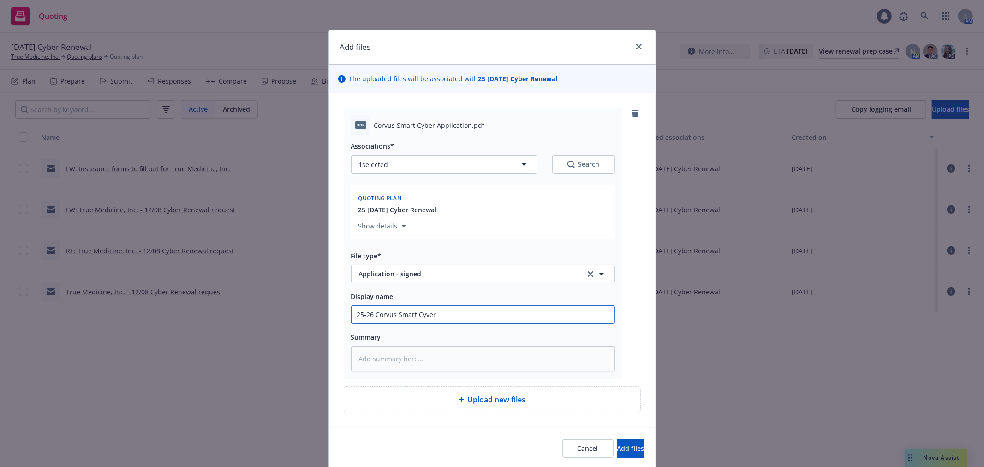
type textarea "x"
type input "25-26 Corvus Smart Cyver"
type textarea "x"
type input "25-26 Corvus Smart Cyver"
type textarea "x"
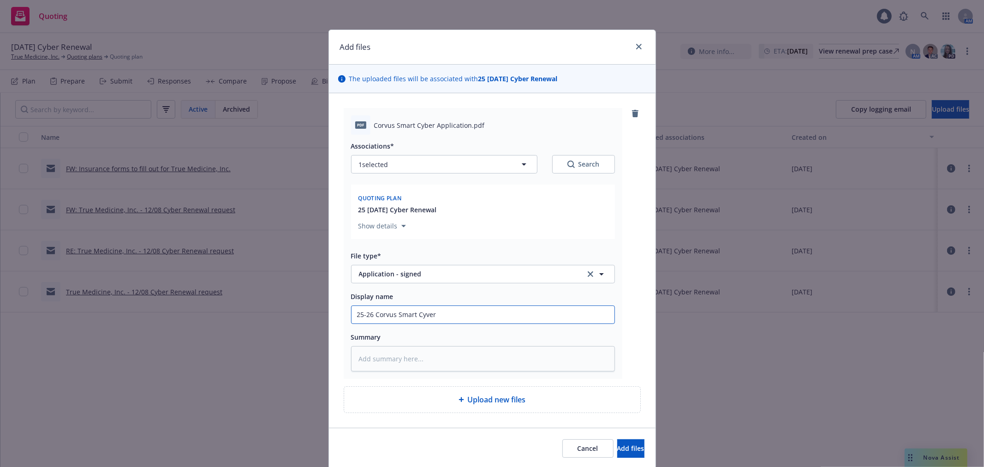
type input "25-26 Corvus Smart Cyve"
type textarea "x"
type input "25-26 Corvus Smart Cyv"
type textarea "x"
type input "25-26 Corvus Smart Cy"
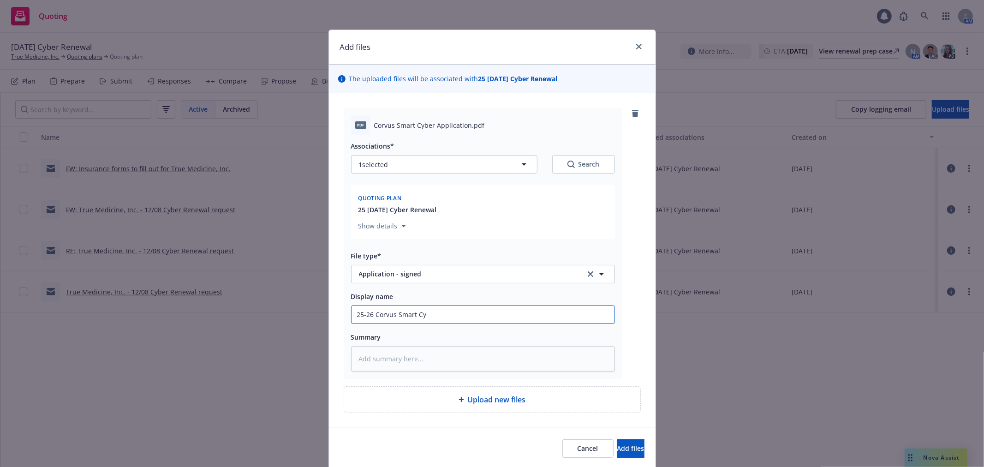
type textarea "x"
type input "25-26 Corvus Smart Cyv"
type textarea "x"
type input "25-26 Corvus Smart Cyve"
type textarea "x"
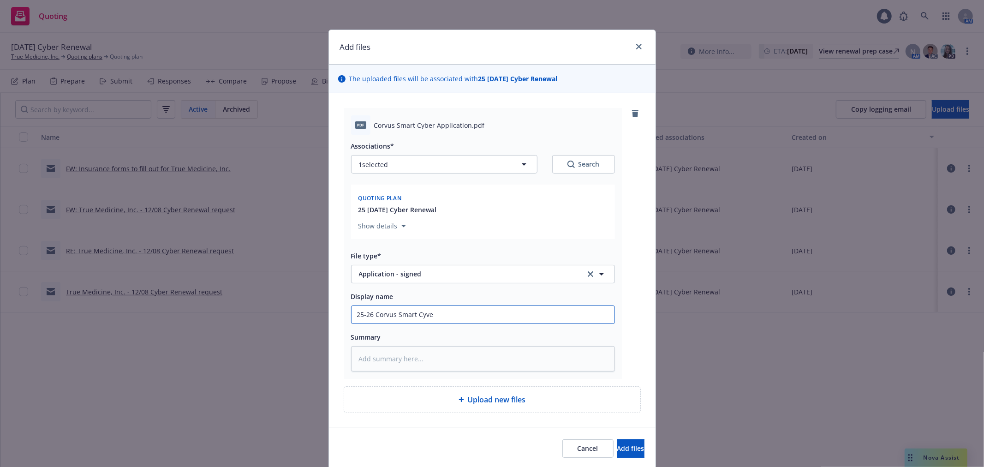
type input "25-26 Corvus Smart Cyver"
type textarea "x"
type input "25-26 Corvus Smart Cyve"
type textarea "x"
type input "25-26 Corvus Smart Cyv"
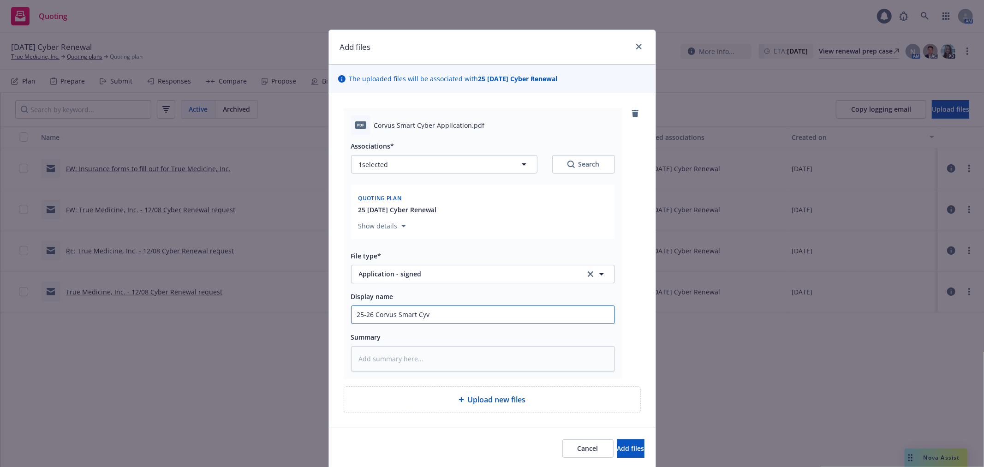
type textarea "x"
type input "25-26 Corvus Smart Cy"
type textarea "x"
type input "25-26 Corvus Smart Cyb"
type textarea "x"
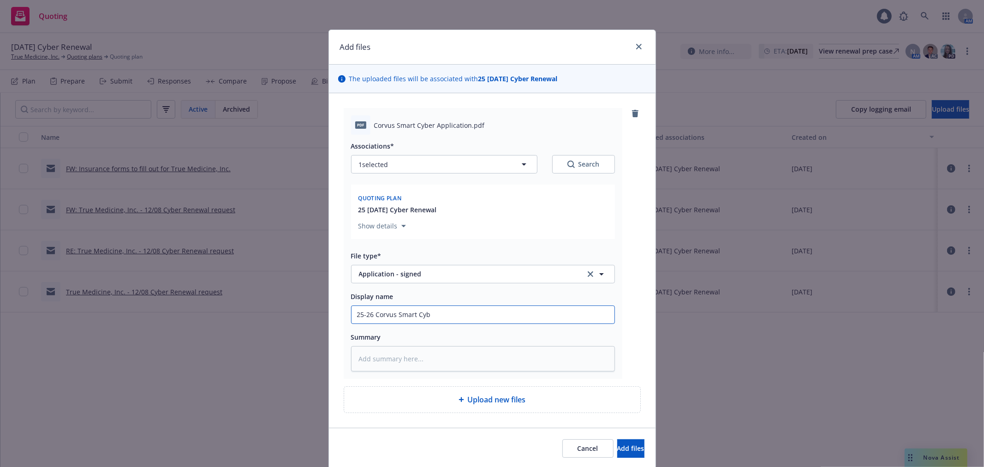
type input "25-26 Corvus Smart Cybe"
type textarea "x"
type input "25-26 Corvus Smart Cyber"
type textarea "x"
type input "25-26 Corvus Smart Cyber"
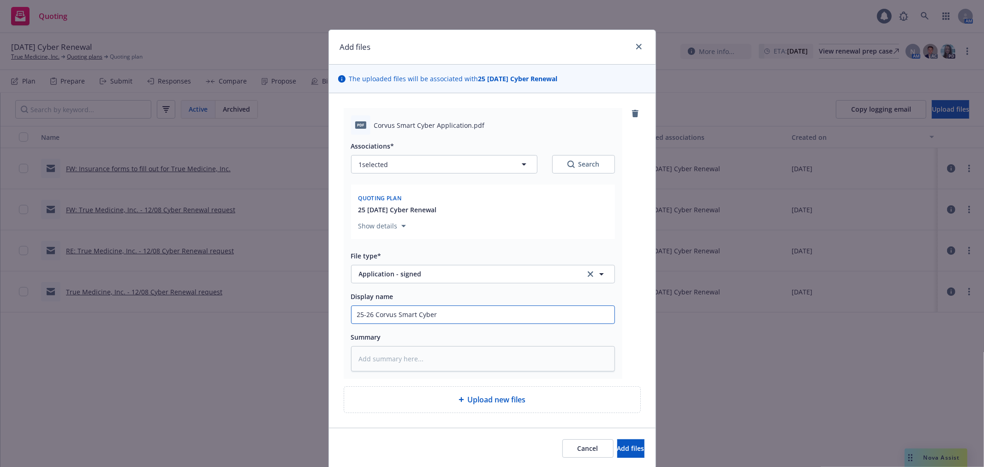
type textarea "x"
type input "25-26 Corvus Smart Cyber ap"
type textarea "x"
type input "25-26 Corvus Smart Cyber app"
type textarea "x"
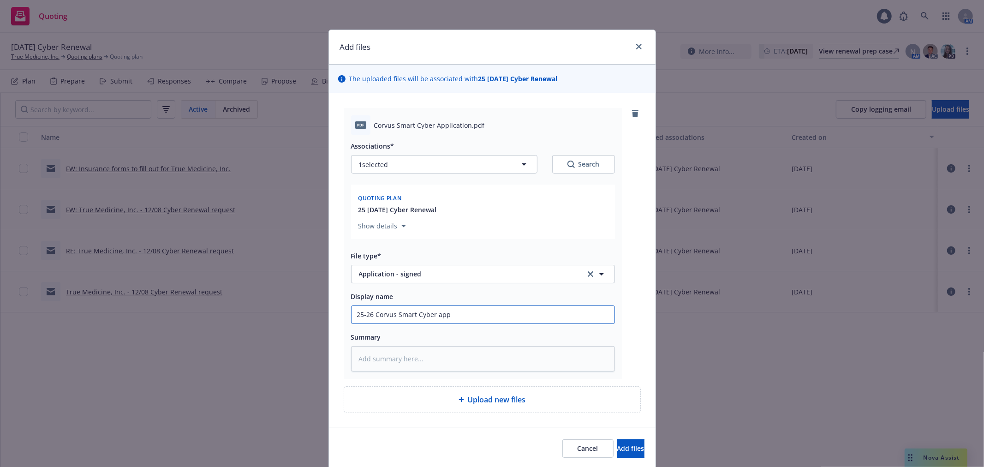
type input "25-26 Corvus Smart Cyber app"
type textarea "x"
type input "25-26 Corvus Smart Cyber app -"
type textarea "x"
type input "25-26 Corvus Smart Cyber app -"
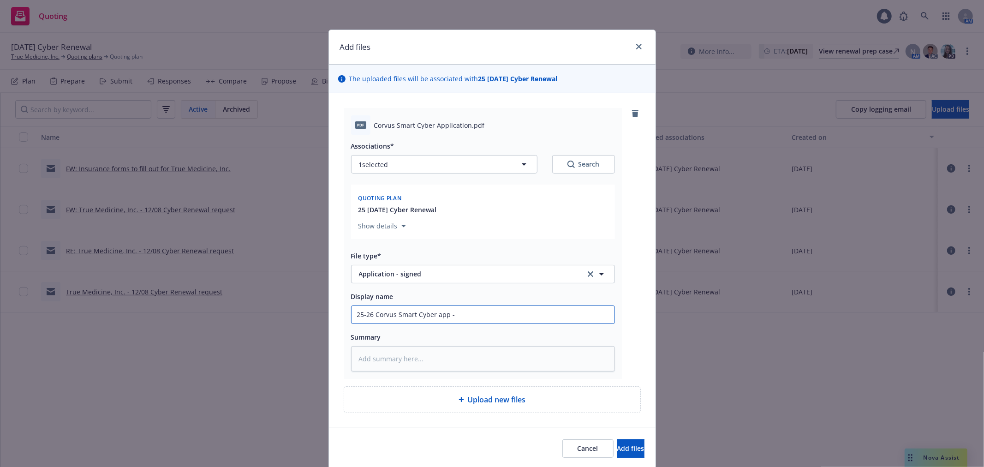
type textarea "x"
type input "25-26 Corvus Smart Cyber app - Si"
type textarea "x"
type input "25-26 Corvus Smart Cyber app - Sig"
type textarea "x"
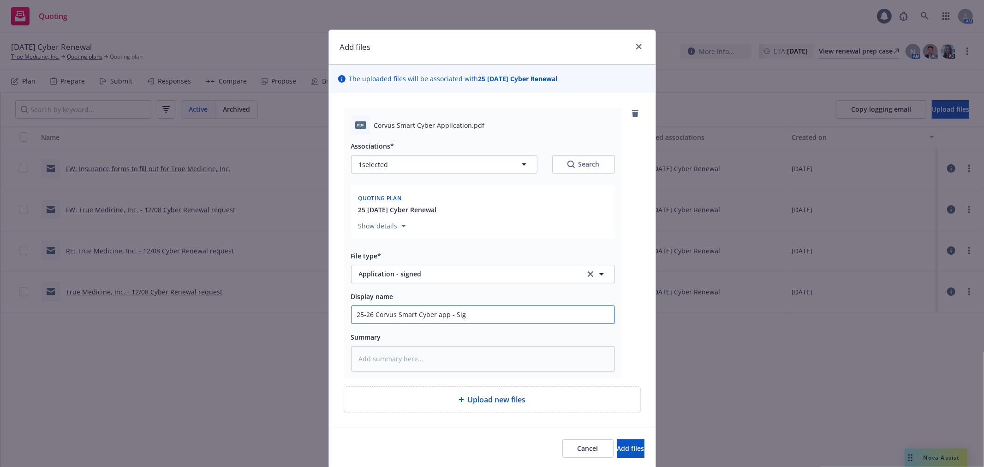
type input "25-26 Corvus Smart Cyber app - Sign"
type textarea "x"
type input "25-26 Corvus Smart Cyber app - Signe"
type textarea "x"
type input "25-26 Corvus Smart Cyber app - Signed"
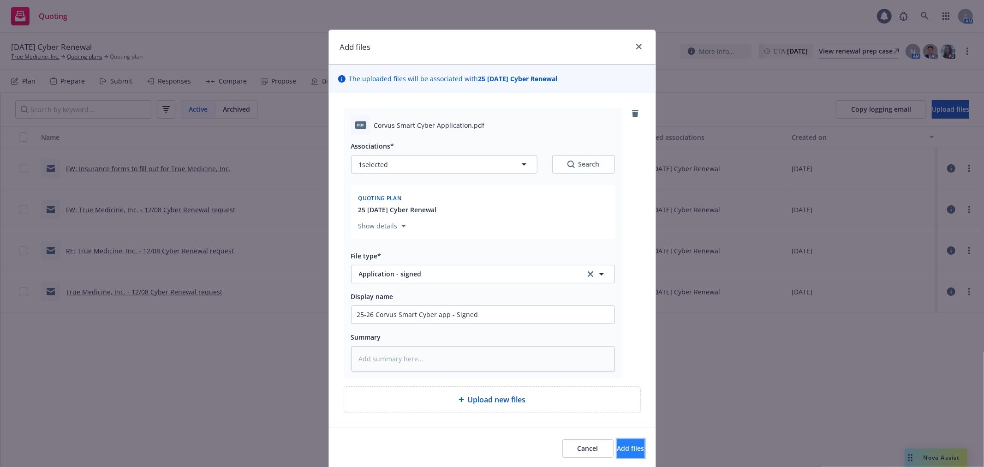
click at [617, 446] on span "Add files" at bounding box center [630, 448] width 27 height 9
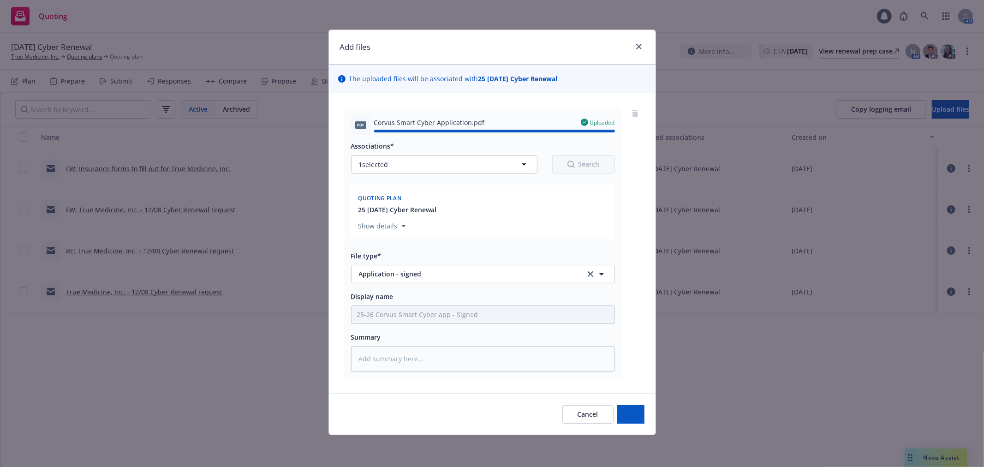
type textarea "x"
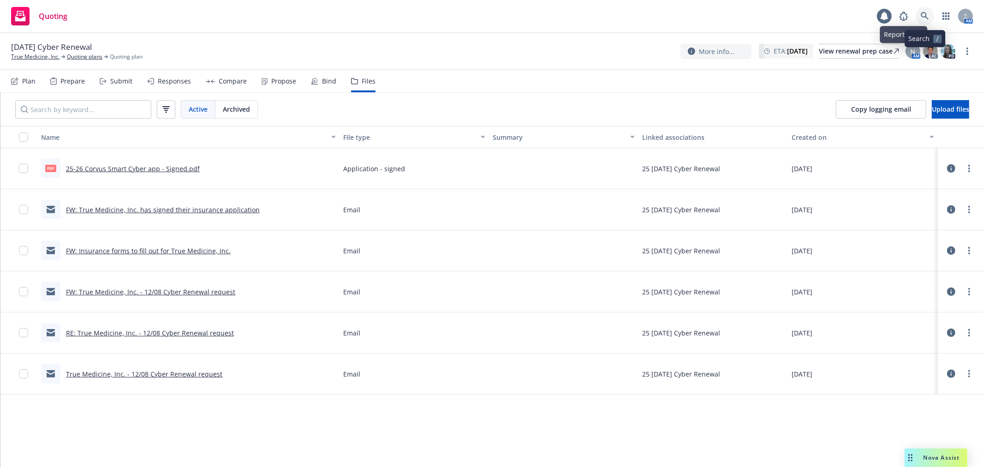
click at [921, 19] on icon at bounding box center [925, 16] width 8 height 8
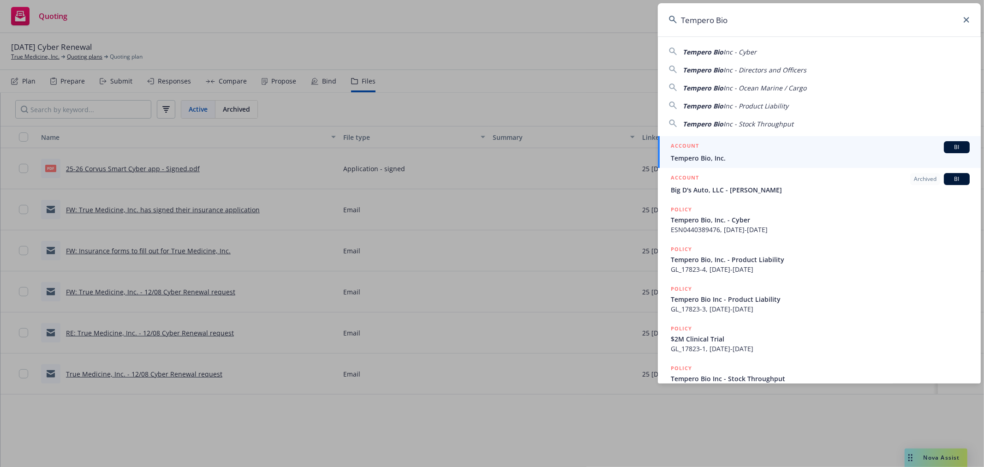
type input "Tempero Bio"
click at [712, 155] on span "Tempero Bio, Inc." at bounding box center [820, 158] width 299 height 10
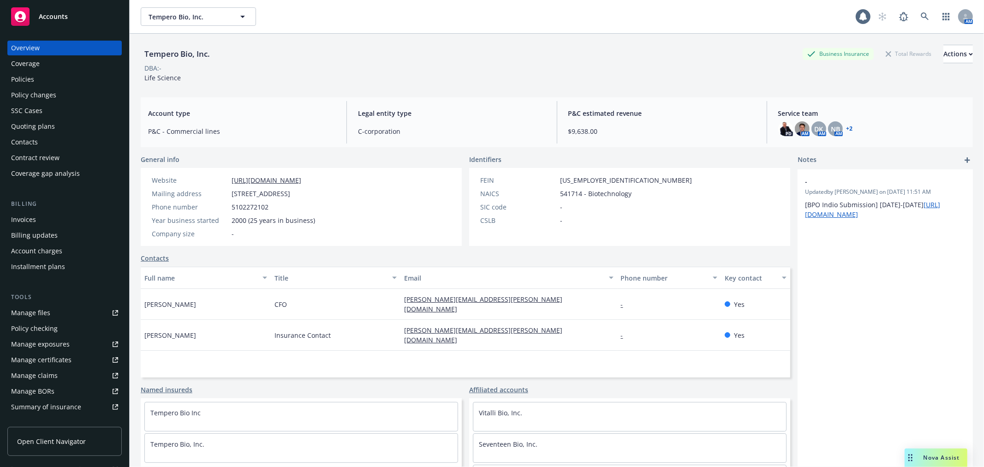
click at [40, 131] on div "Quoting plans" at bounding box center [33, 126] width 44 height 15
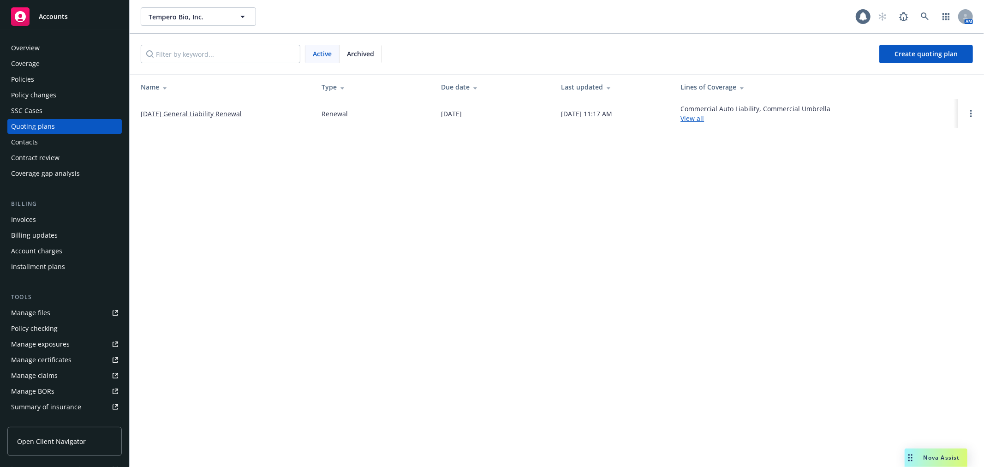
click at [219, 113] on link "[DATE] General Liability Renewal" at bounding box center [191, 114] width 101 height 10
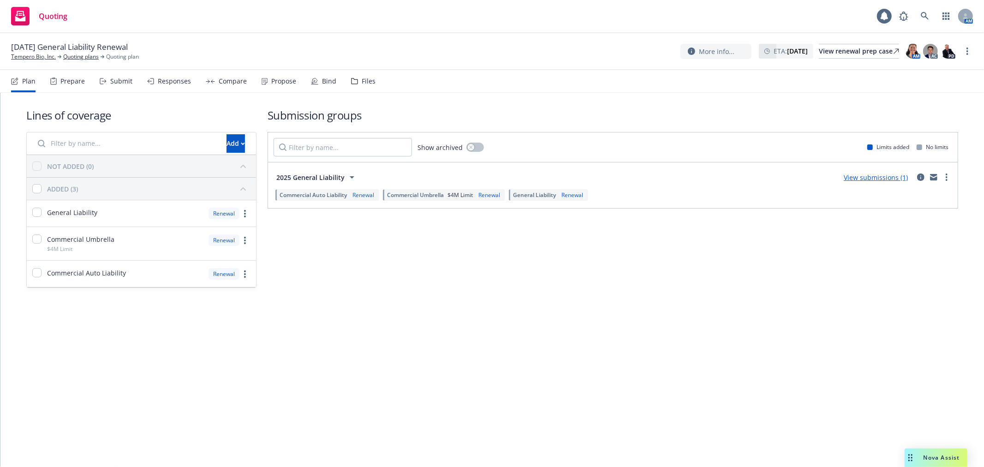
click at [363, 84] on div "Files" at bounding box center [369, 80] width 14 height 7
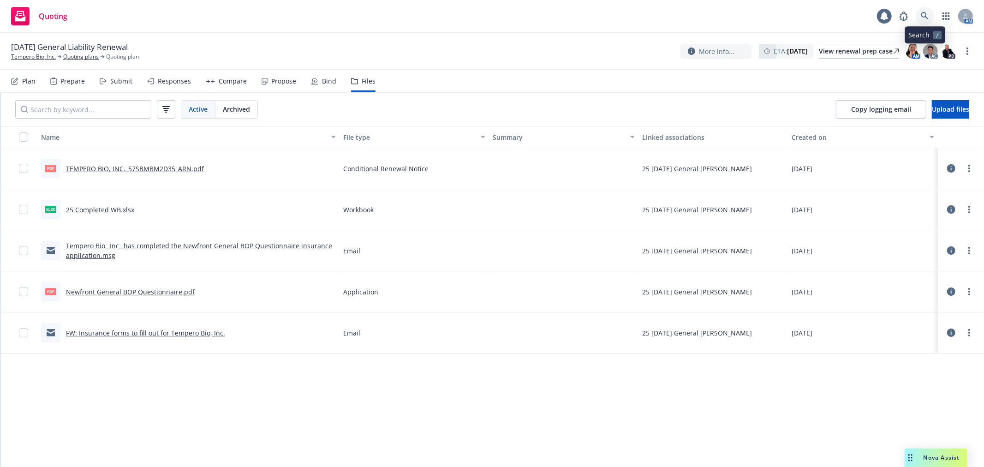
click at [928, 22] on link at bounding box center [924, 16] width 18 height 18
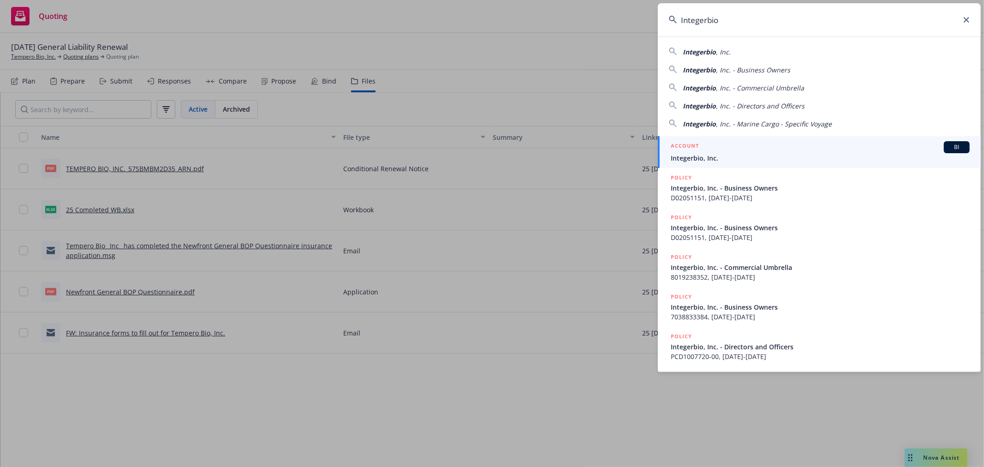
type input "Integerbio"
click at [704, 155] on span "Integerbio, Inc." at bounding box center [820, 158] width 299 height 10
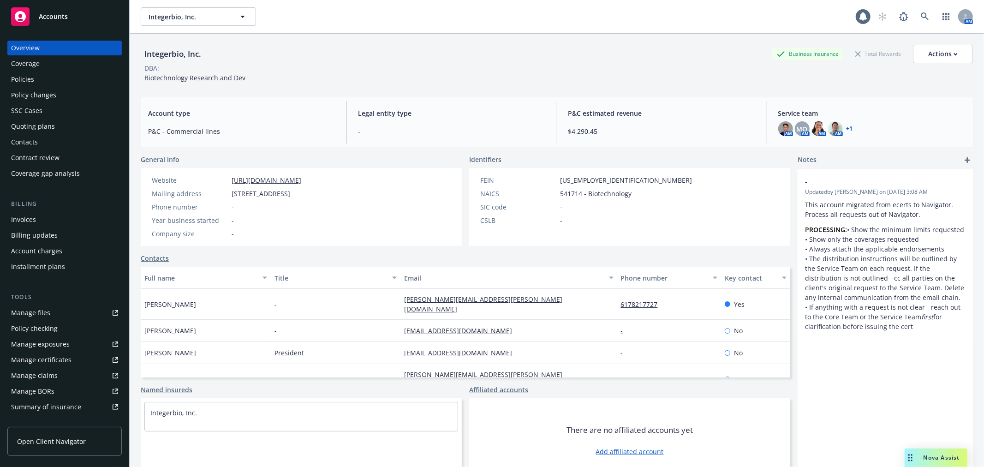
click at [37, 131] on div "Quoting plans" at bounding box center [33, 126] width 44 height 15
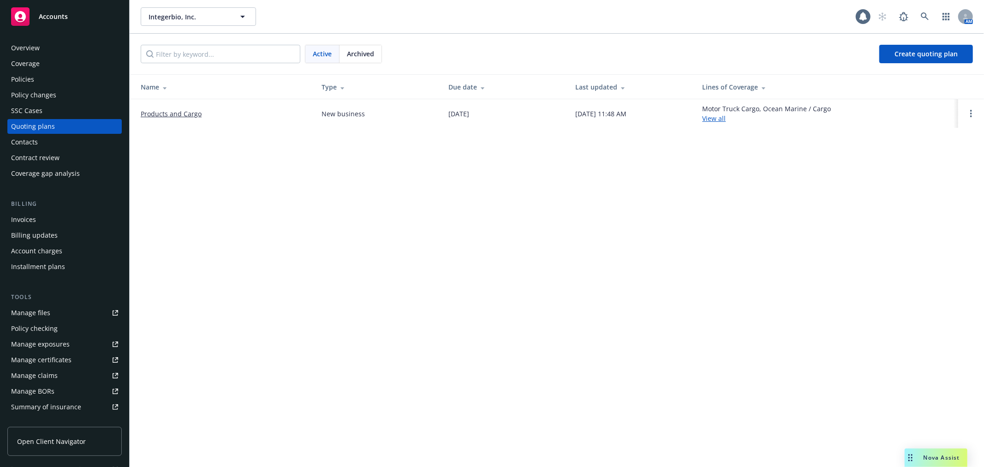
click at [158, 116] on link "Products and Cargo" at bounding box center [171, 114] width 61 height 10
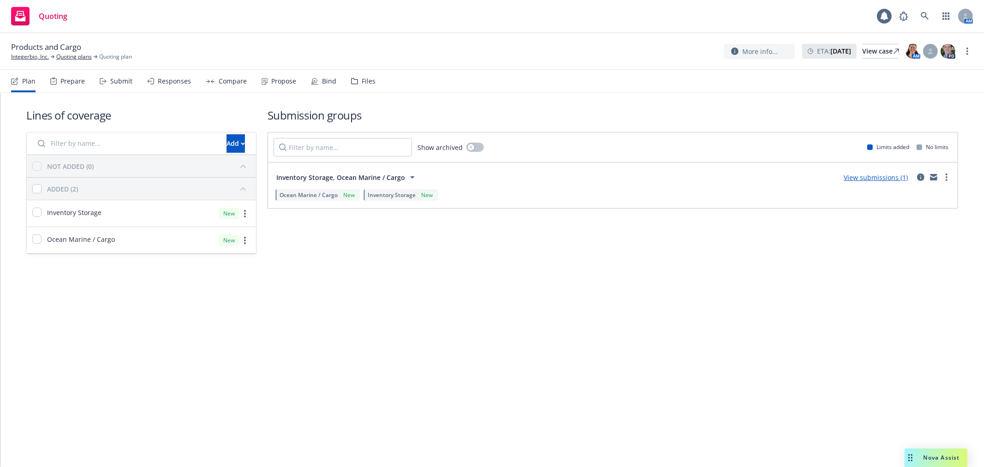
click at [362, 82] on div "Files" at bounding box center [369, 80] width 14 height 7
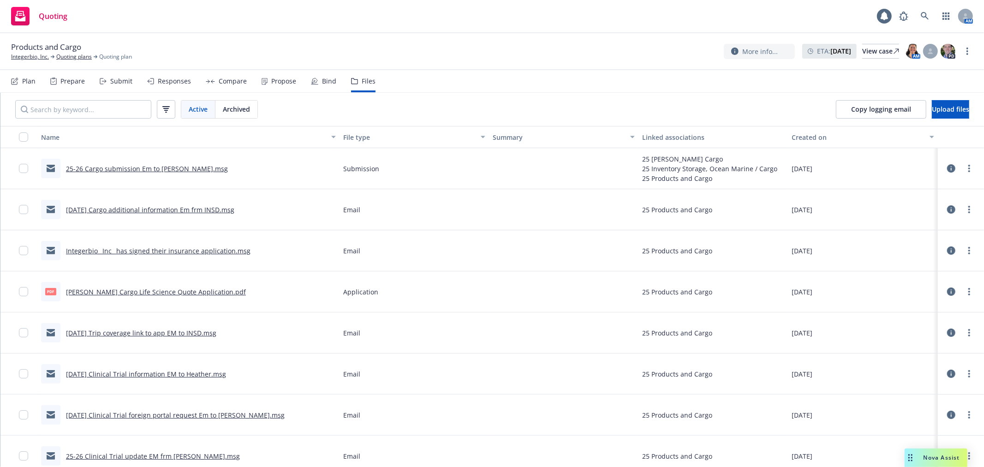
click at [938, 45] on div "AM PD" at bounding box center [930, 51] width 52 height 17
click at [932, 48] on icon at bounding box center [930, 51] width 6 height 6
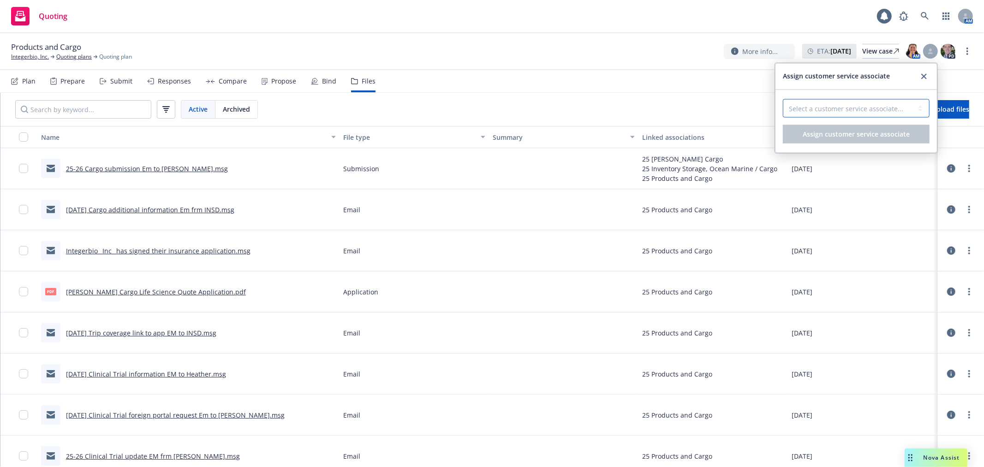
drag, startPoint x: 912, startPoint y: 100, endPoint x: 907, endPoint y: 109, distance: 10.9
click at [912, 100] on select "Select a customer service associate... Cameron Hardwick Monica Quesada" at bounding box center [856, 108] width 147 height 18
select select "dec985f0-59a3-471a-b5a2-8531149436f6"
click at [783, 99] on select "Select a customer service associate... Cameron Hardwick Monica Quesada" at bounding box center [856, 108] width 147 height 18
click at [881, 134] on span "Assign customer service associate" at bounding box center [856, 134] width 107 height 9
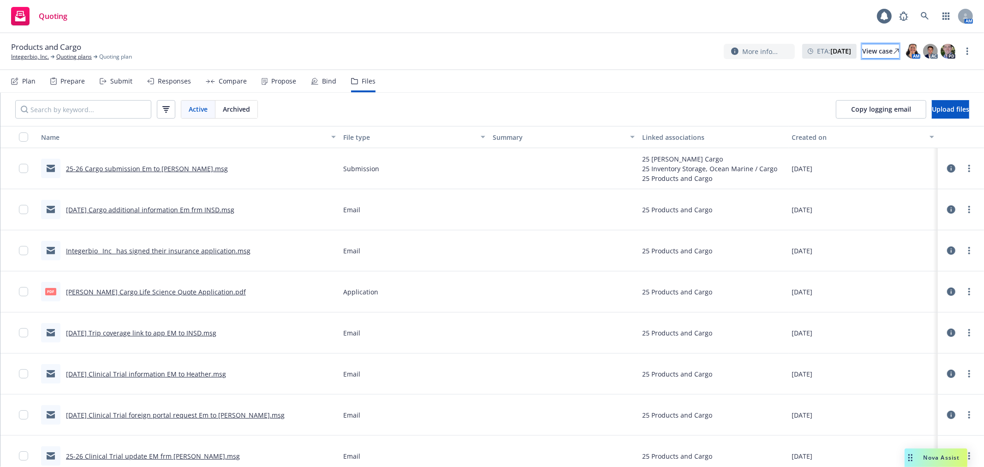
click at [863, 56] on div "View case" at bounding box center [880, 51] width 37 height 14
click at [916, 12] on link at bounding box center [924, 16] width 18 height 18
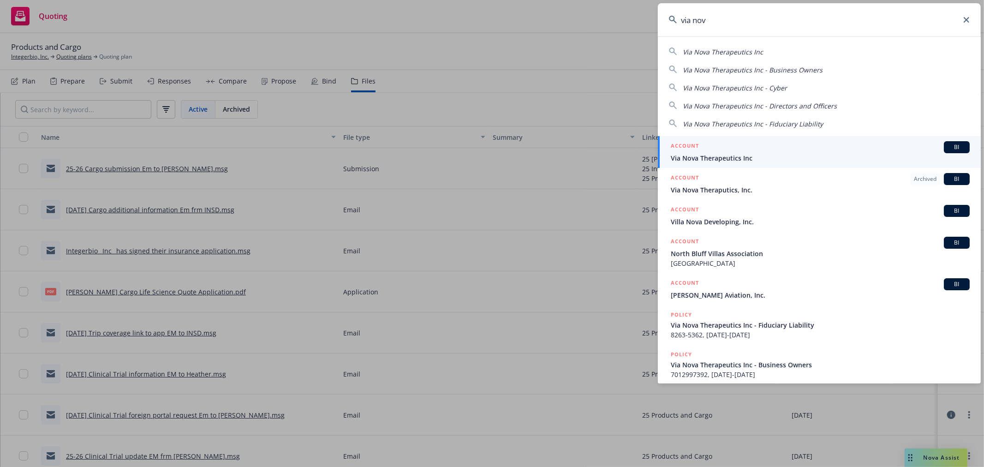
type input "via nov"
click at [762, 149] on div "ACCOUNT BI" at bounding box center [820, 147] width 299 height 12
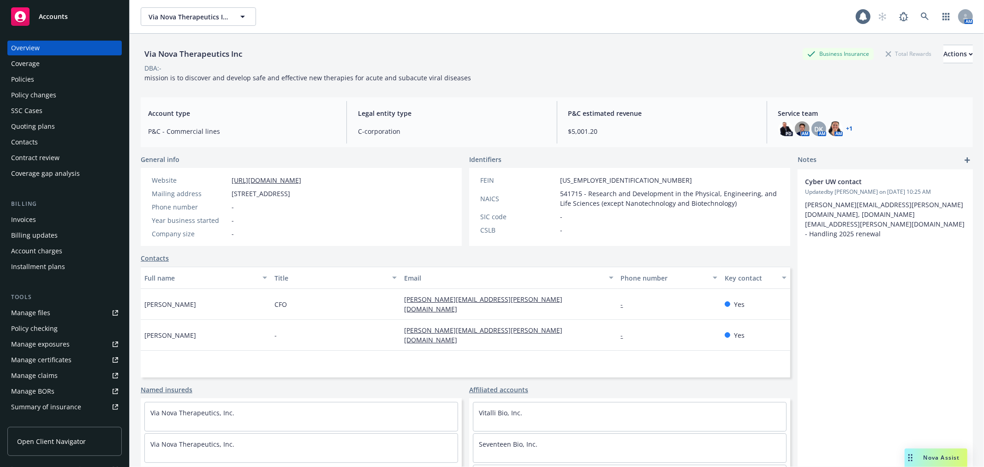
click at [52, 127] on div "Quoting plans" at bounding box center [33, 126] width 44 height 15
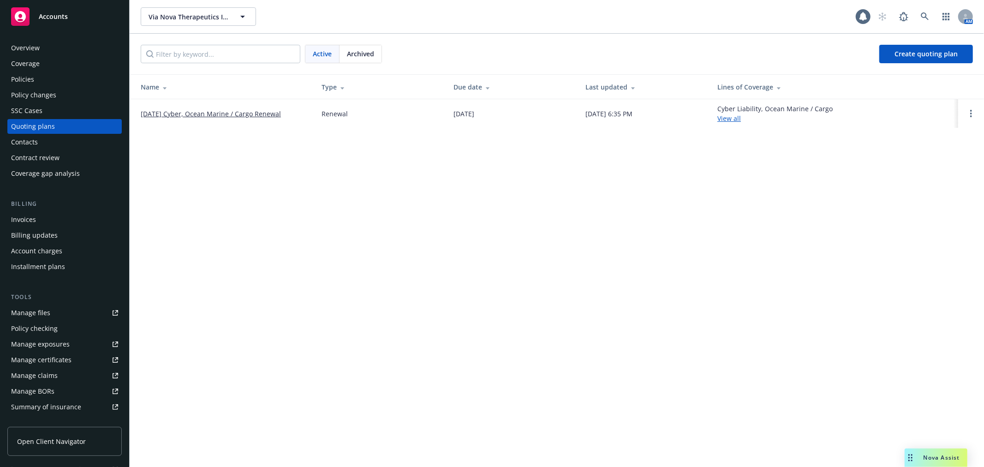
click at [205, 113] on link "[DATE] Cyber, Ocean Marine / Cargo Renewal" at bounding box center [211, 114] width 140 height 10
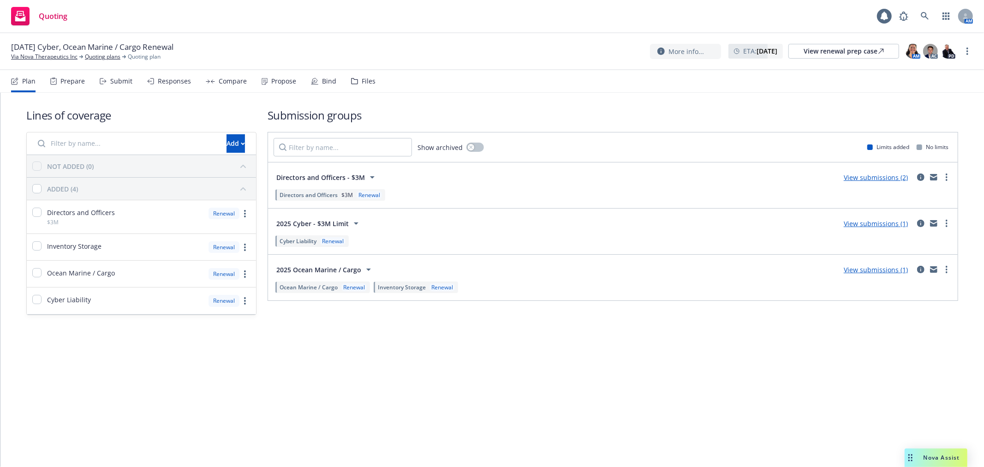
click at [362, 77] on div "Files" at bounding box center [369, 80] width 14 height 7
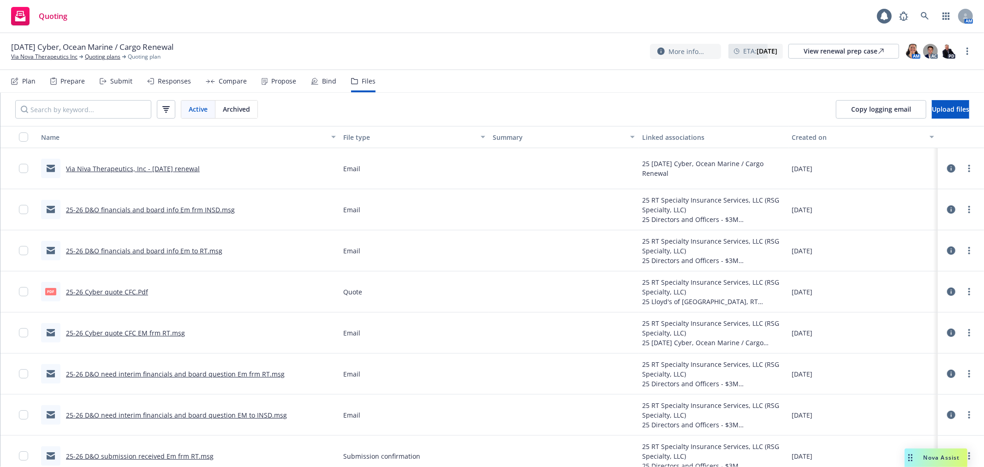
click at [204, 210] on link "25-26 D&O financials and board info Em frm INSD.msg" at bounding box center [150, 209] width 169 height 9
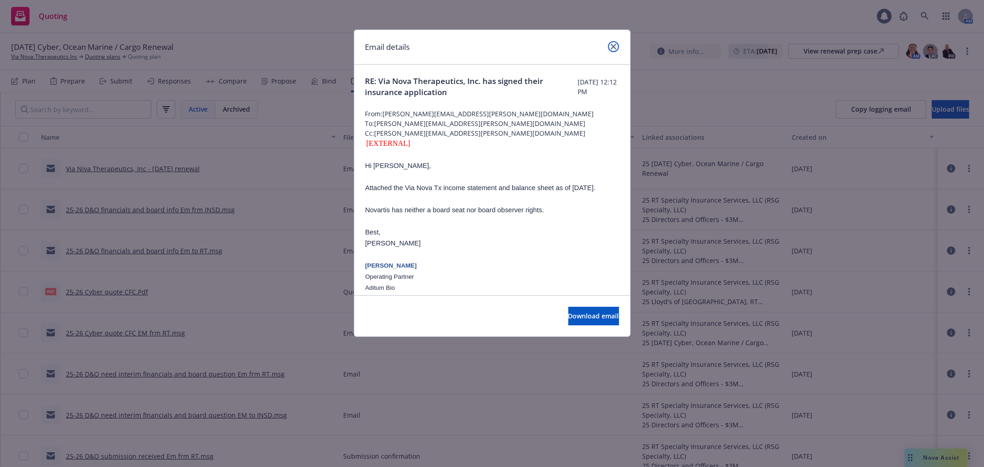
click at [616, 45] on link "close" at bounding box center [613, 46] width 11 height 11
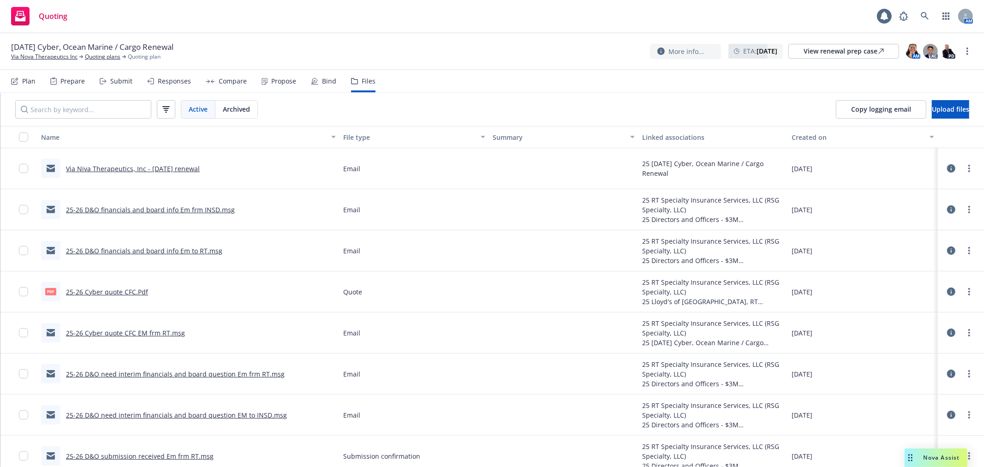
click at [175, 264] on div "25-26 D&O financials and board info Em to RT.msg" at bounding box center [188, 250] width 302 height 41
click at [231, 310] on div "Pdf 25-26 Cyber quote CFC.Pdf" at bounding box center [188, 291] width 302 height 41
